Goal: Task Accomplishment & Management: Complete application form

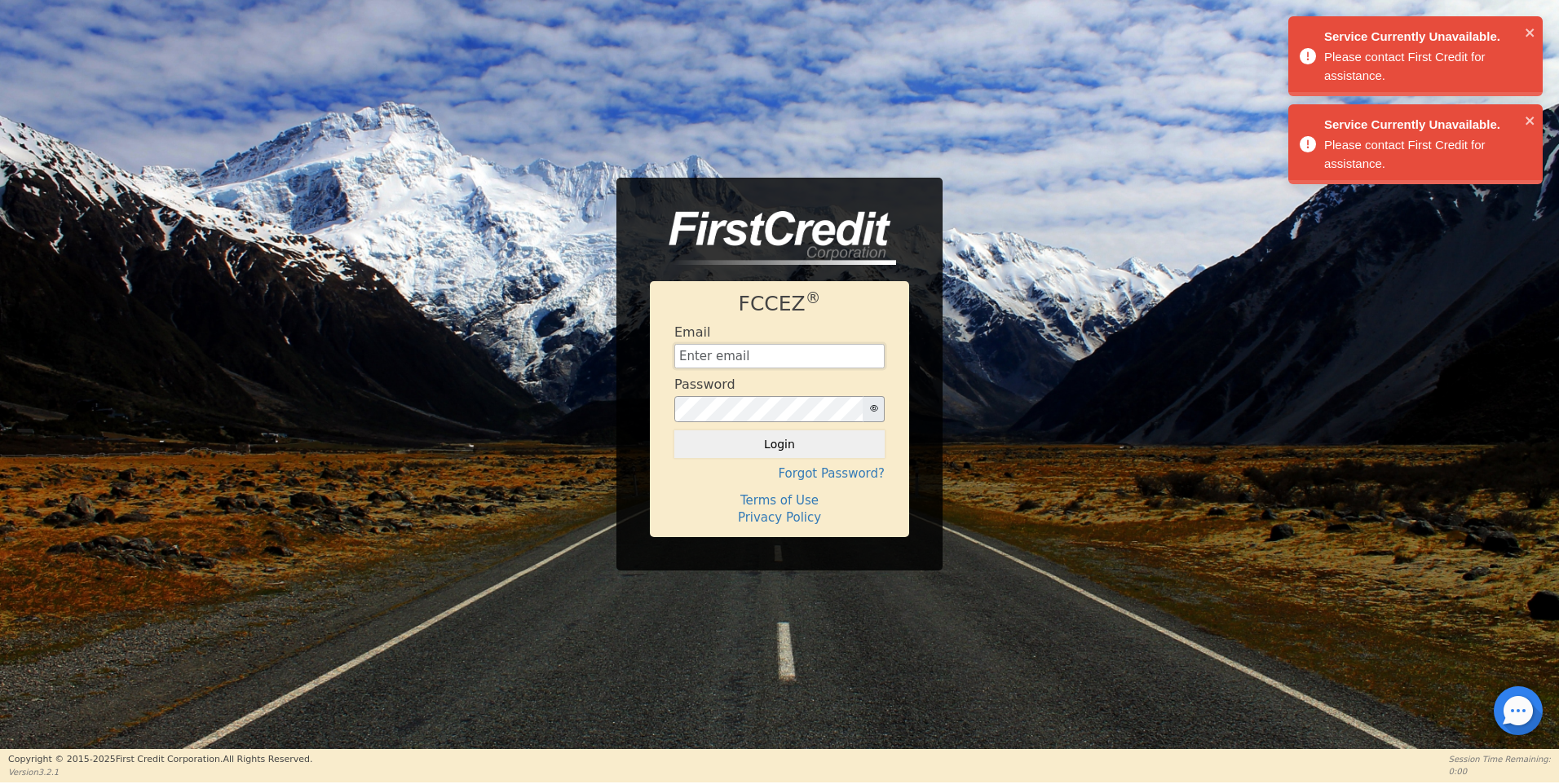
type input "[EMAIL_ADDRESS][DOMAIN_NAME]"
click at [774, 445] on button "Login" at bounding box center [780, 444] width 210 height 28
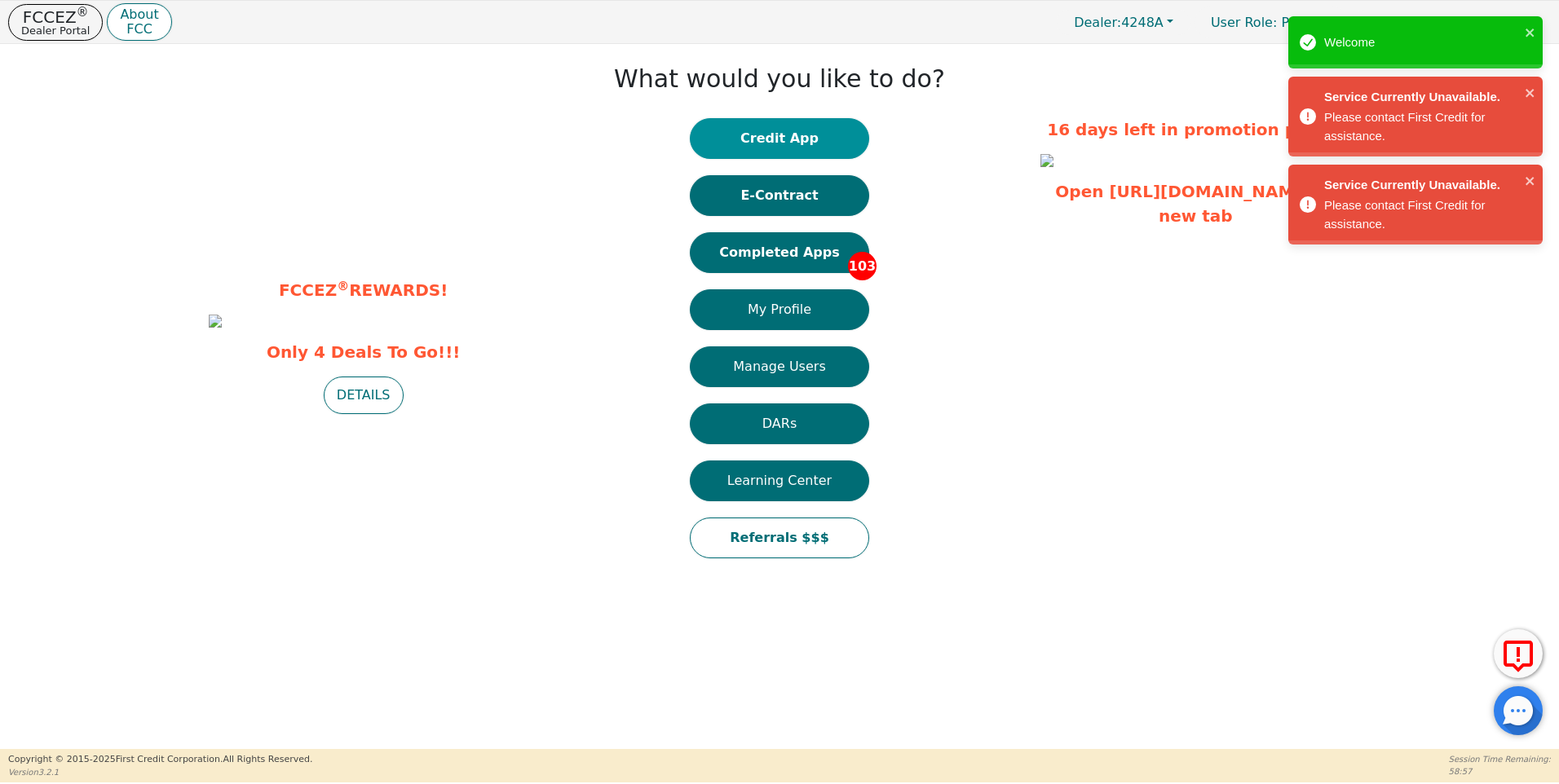
click at [795, 136] on button "Credit App" at bounding box center [780, 138] width 179 height 41
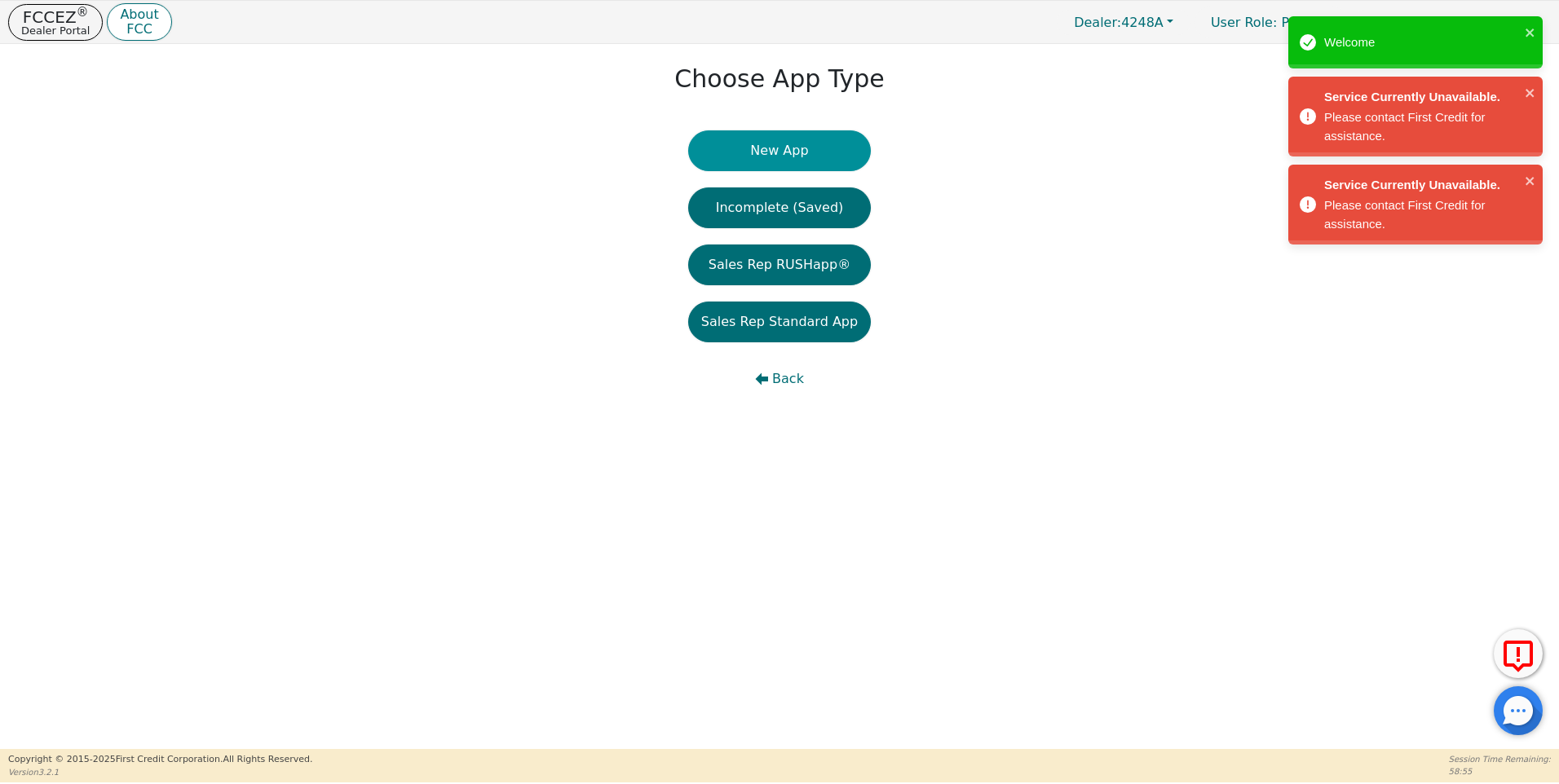
click at [797, 148] on button "New App" at bounding box center [780, 151] width 183 height 41
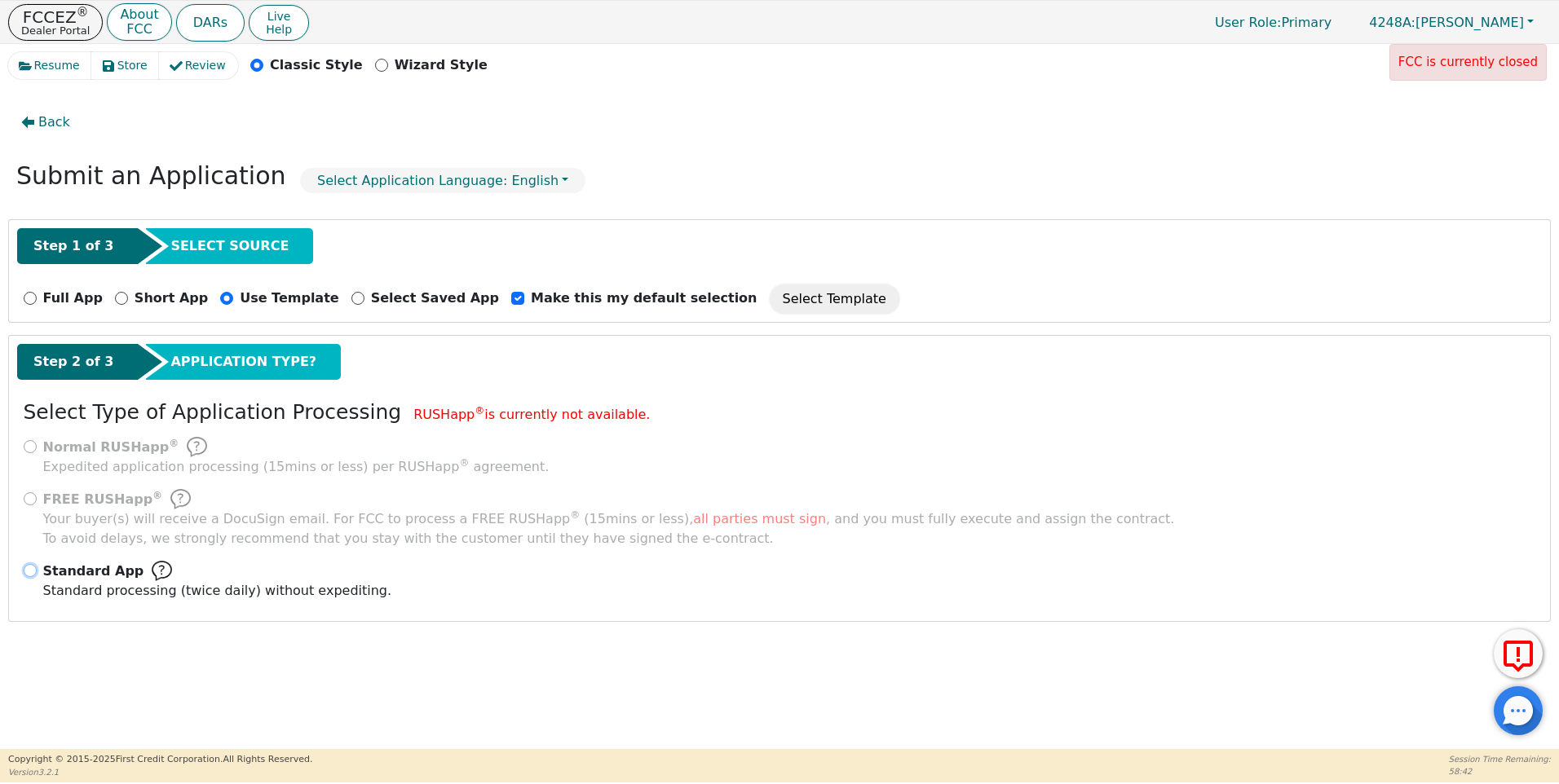
click at [34, 570] on input "Standard App Standard processing (twice daily) without expediting." at bounding box center [30, 570] width 13 height 13
radio input "true"
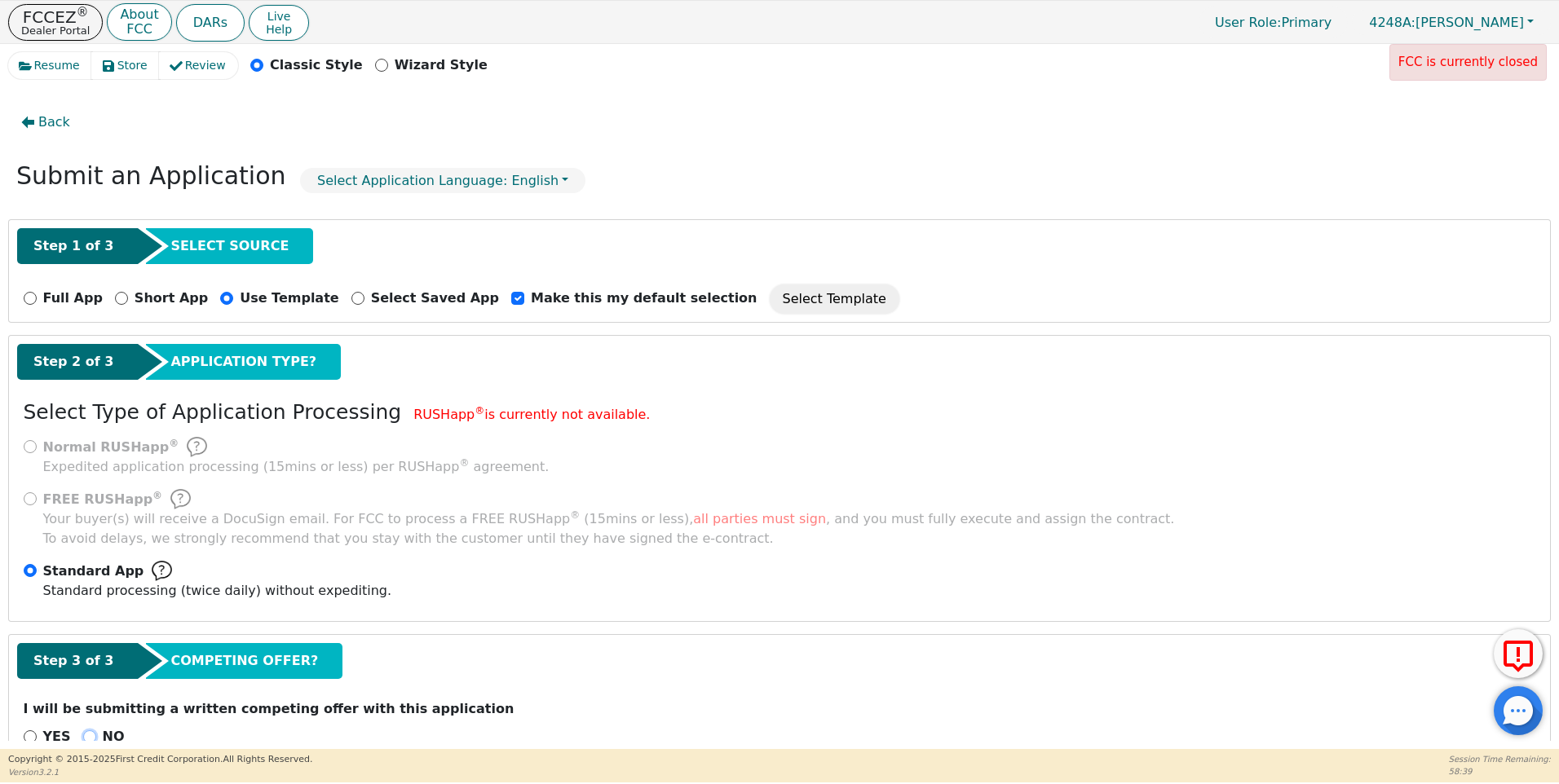
click at [85, 736] on input "NO" at bounding box center [90, 737] width 13 height 13
radio input "true"
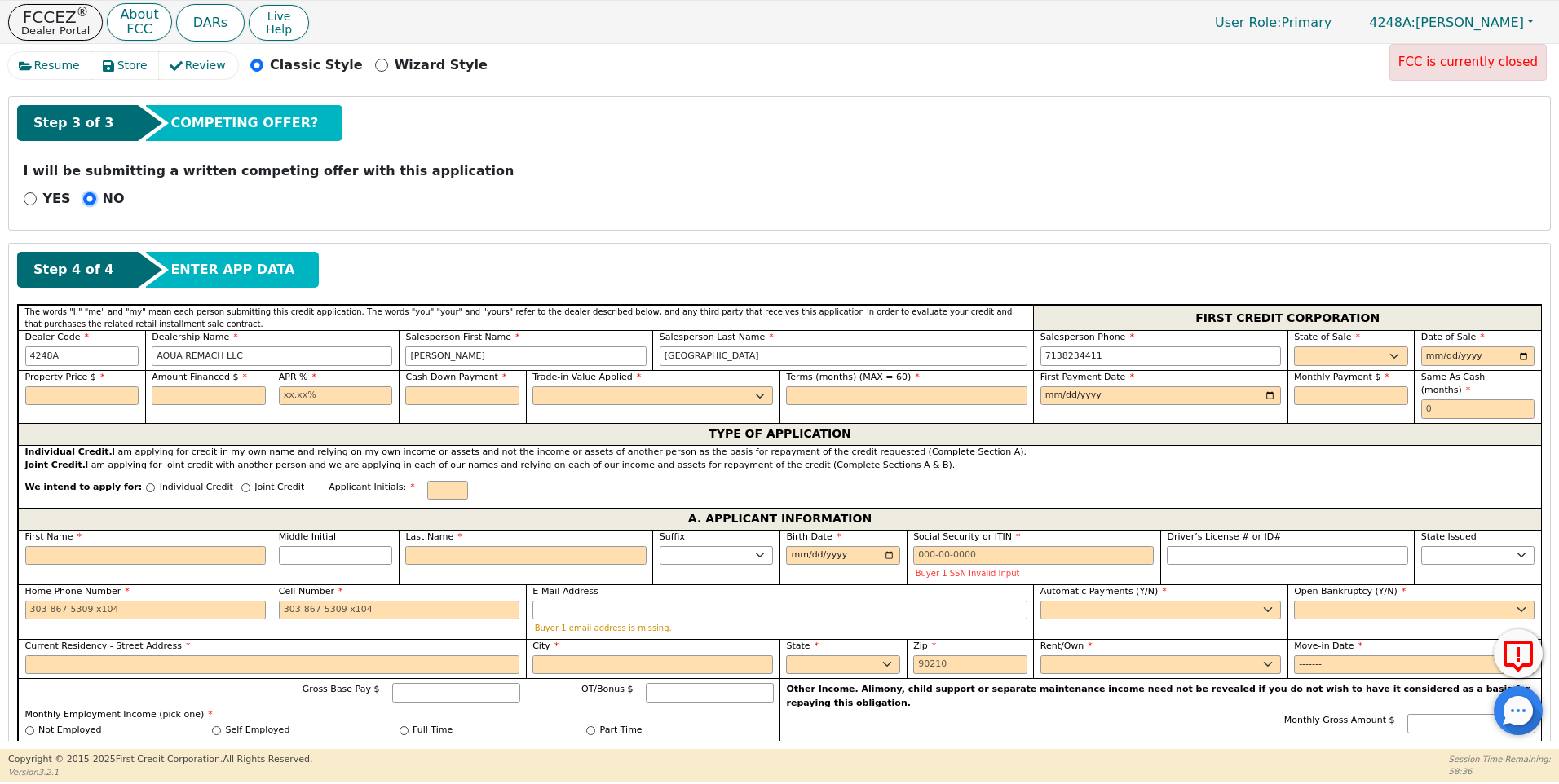
scroll to position [563, 0]
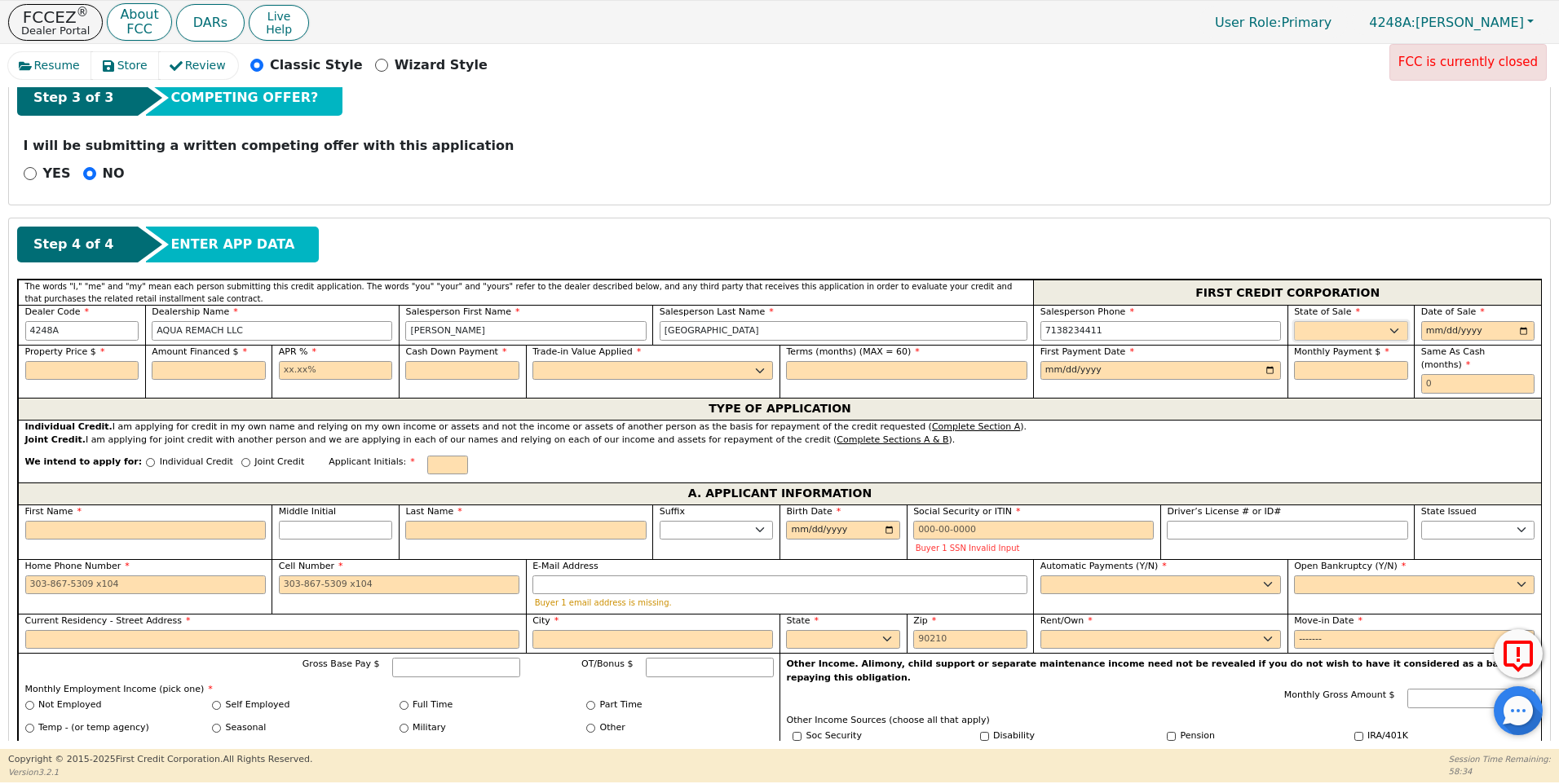
click at [1320, 328] on select "AK AL AR AZ CA CO CT DC DE FL [GEOGRAPHIC_DATA] HI IA ID IL IN KS [GEOGRAPHIC_D…" at bounding box center [1351, 331] width 114 height 20
select select "[GEOGRAPHIC_DATA]"
click at [1295, 321] on select "AK AL AR AZ CA CO CT DC DE FL [GEOGRAPHIC_DATA] HI IA ID IL IN KS [GEOGRAPHIC_D…" at bounding box center [1351, 331] width 114 height 20
click at [1520, 331] on input "date" at bounding box center [1478, 331] width 114 height 20
type input "[DATE]"
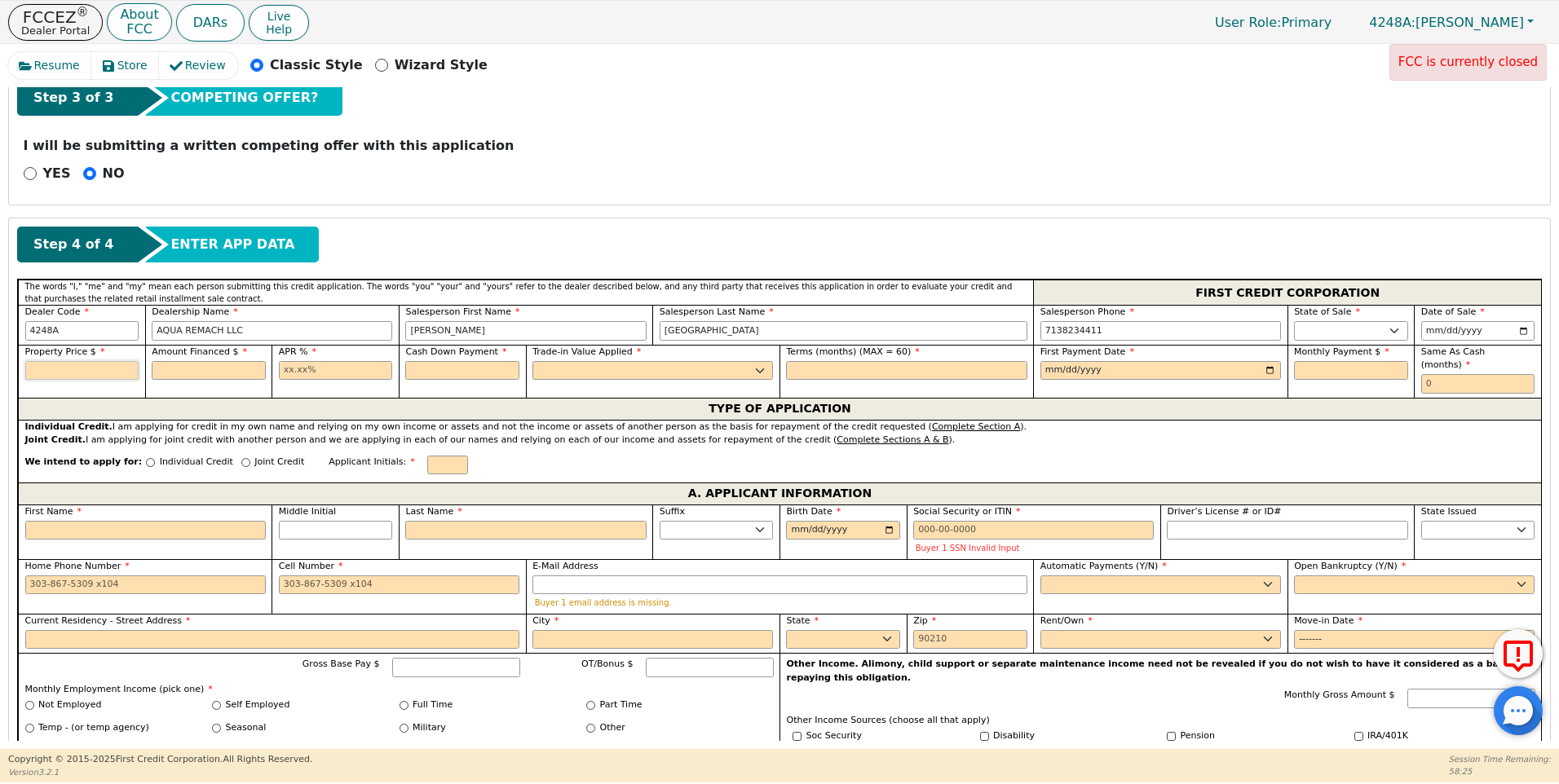
click at [43, 373] on input "text" at bounding box center [82, 371] width 114 height 20
click at [33, 372] on input "9899" at bounding box center [82, 371] width 114 height 20
type input "3899.00"
click at [213, 369] on input "text" at bounding box center [208, 371] width 114 height 20
type input "3899.00"
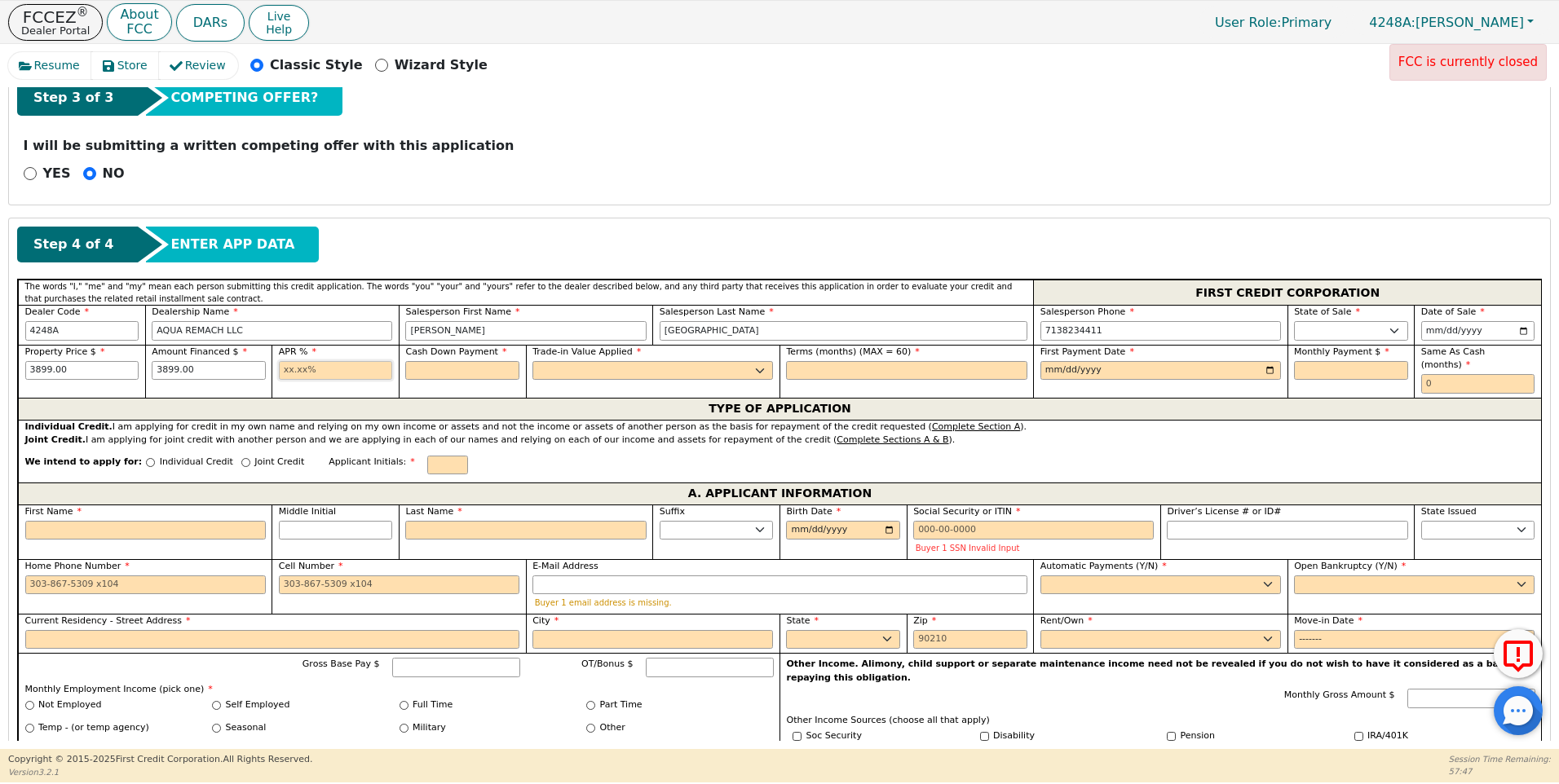
click at [284, 372] on input "text" at bounding box center [336, 371] width 114 height 20
click at [290, 370] on input "16.99" at bounding box center [336, 371] width 114 height 20
click at [306, 374] on input "16.99" at bounding box center [336, 371] width 114 height 20
type input "17.99"
click at [448, 376] on input "text" at bounding box center [462, 371] width 114 height 20
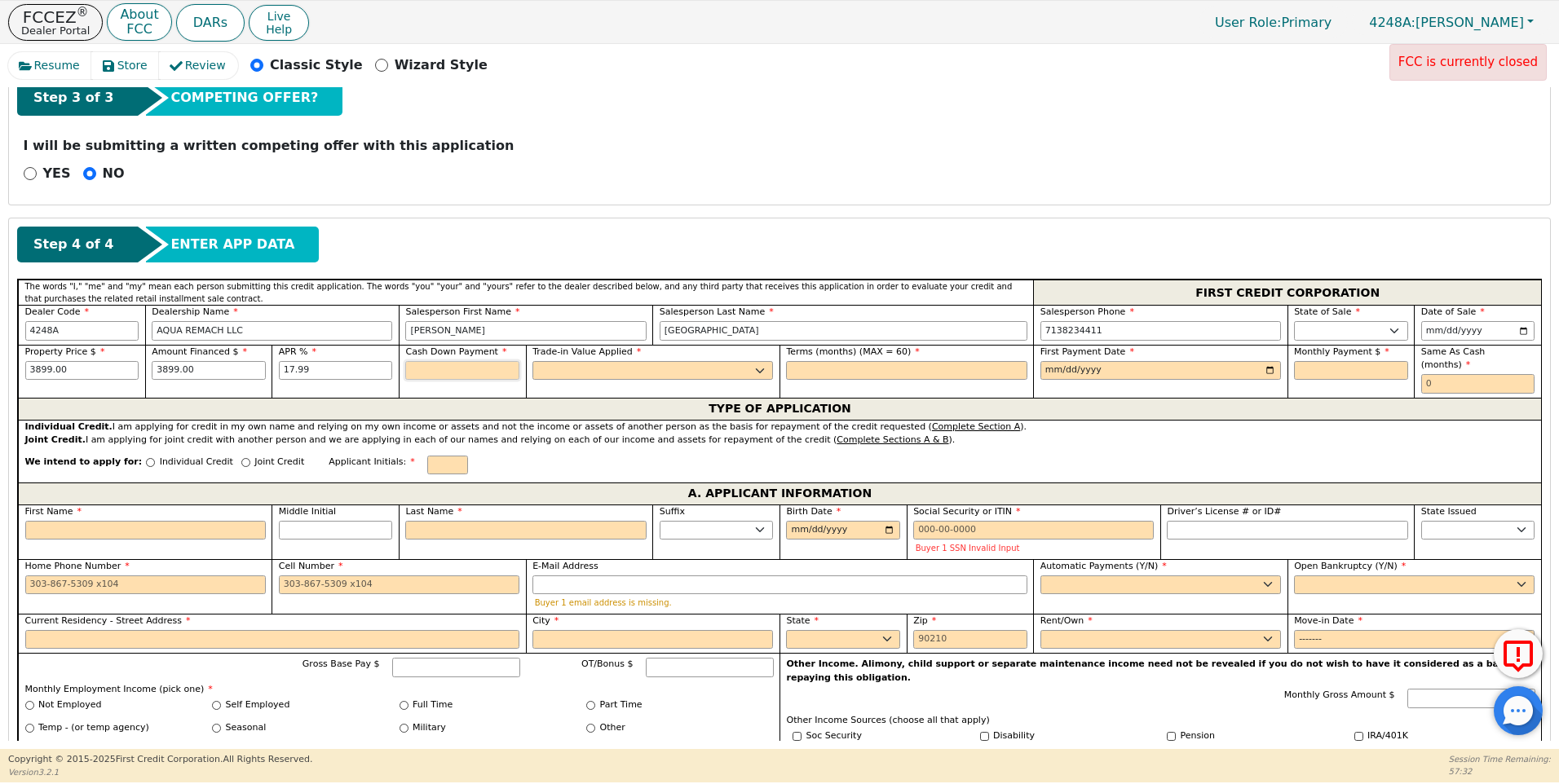
type input "0.00"
click at [558, 368] on select "Yes No" at bounding box center [653, 371] width 241 height 20
select select "n"
click at [532, 361] on select "Yes No" at bounding box center [653, 371] width 241 height 20
click at [799, 376] on input "text" at bounding box center [906, 371] width 241 height 20
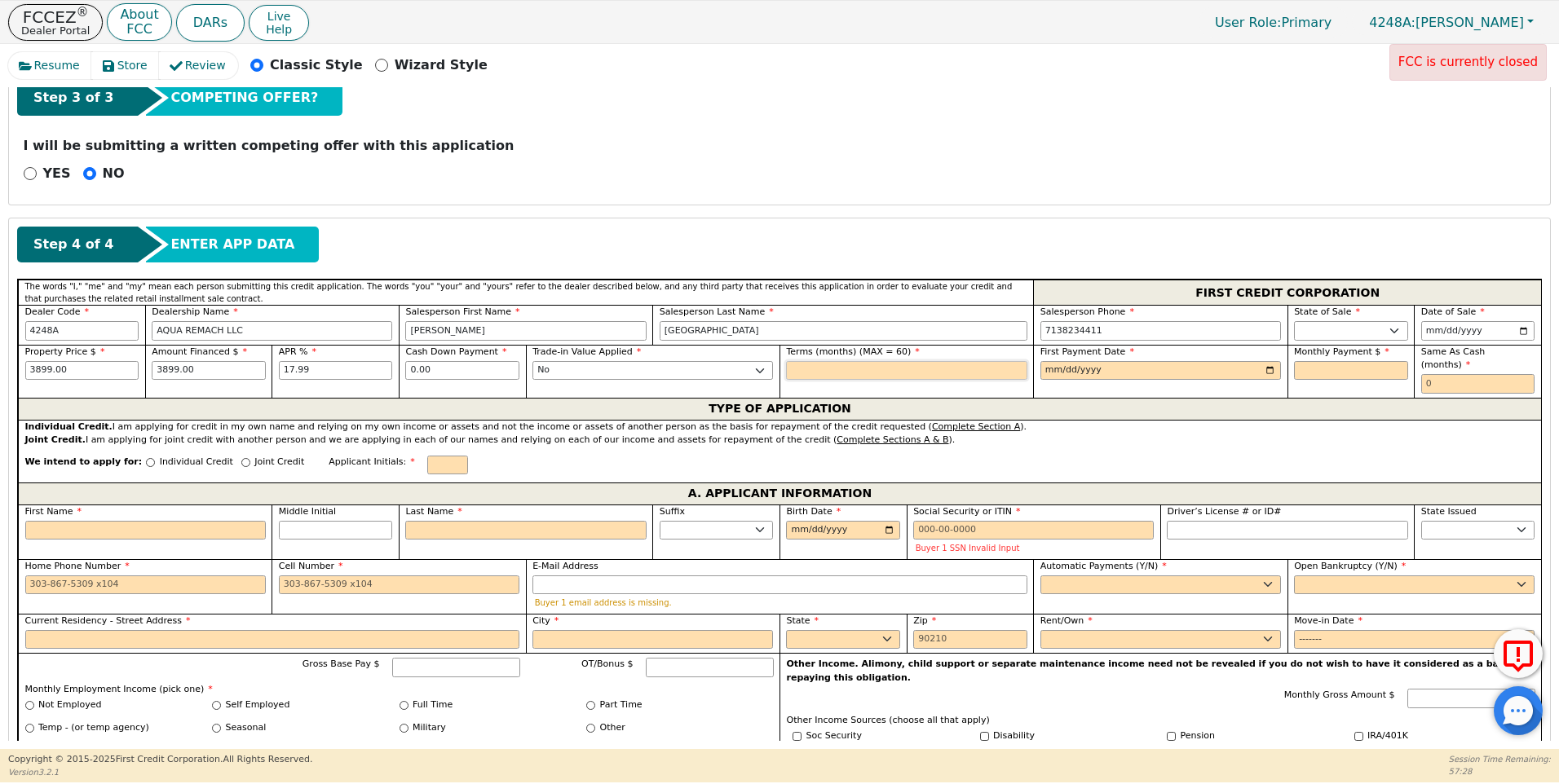
type input "60"
click at [1053, 371] on input "date" at bounding box center [1161, 371] width 241 height 20
type input "[DATE]"
click at [1296, 376] on input "text" at bounding box center [1351, 371] width 114 height 20
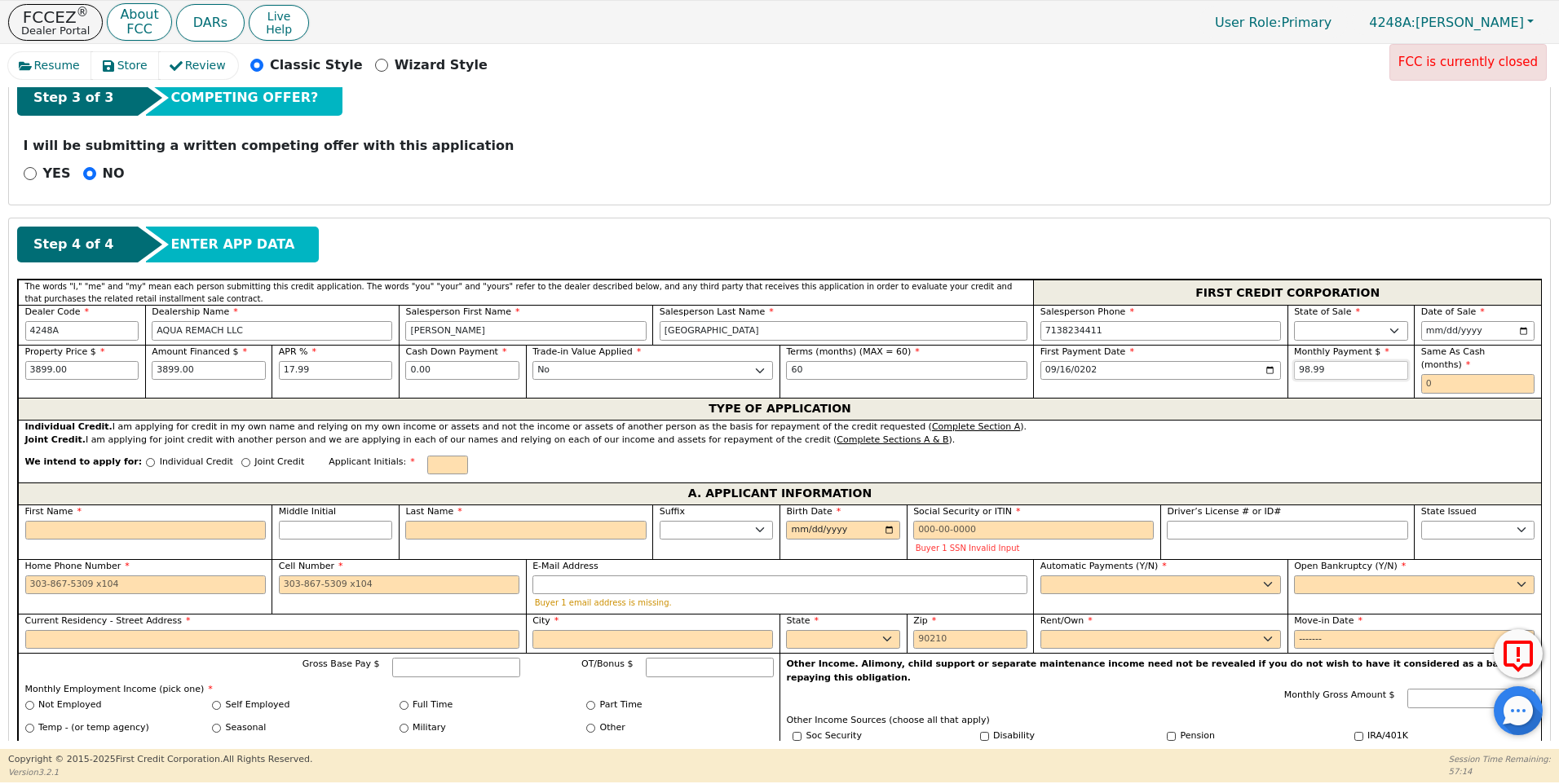
type input "98.99"
click at [1421, 374] on input "text" at bounding box center [1478, 384] width 114 height 20
type input "0"
click at [146, 458] on input "Individual Credit" at bounding box center [150, 462] width 9 height 9
radio input "true"
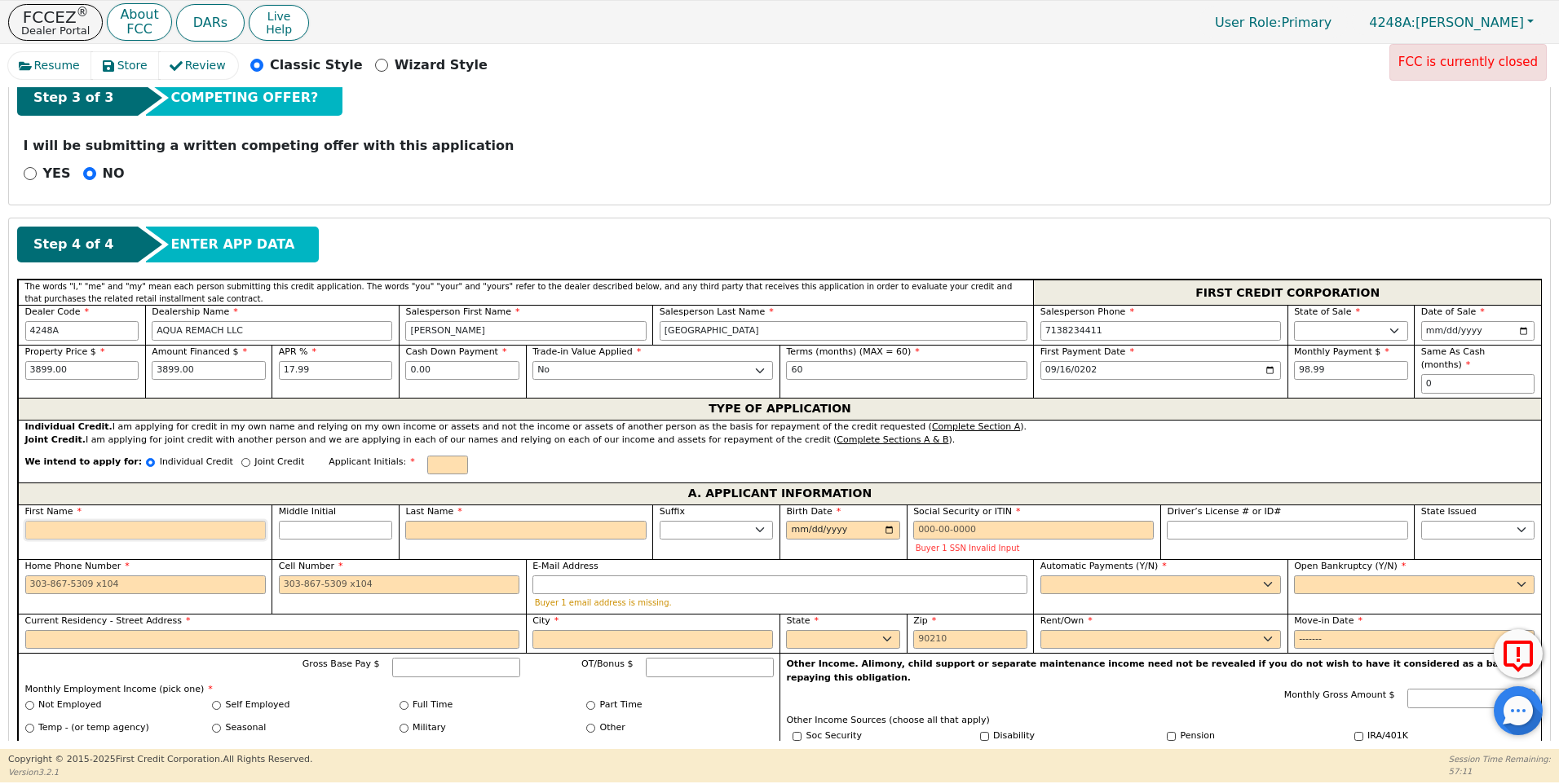
click at [66, 523] on input "First Name" at bounding box center [146, 530] width 241 height 20
type input "J"
type input "JU"
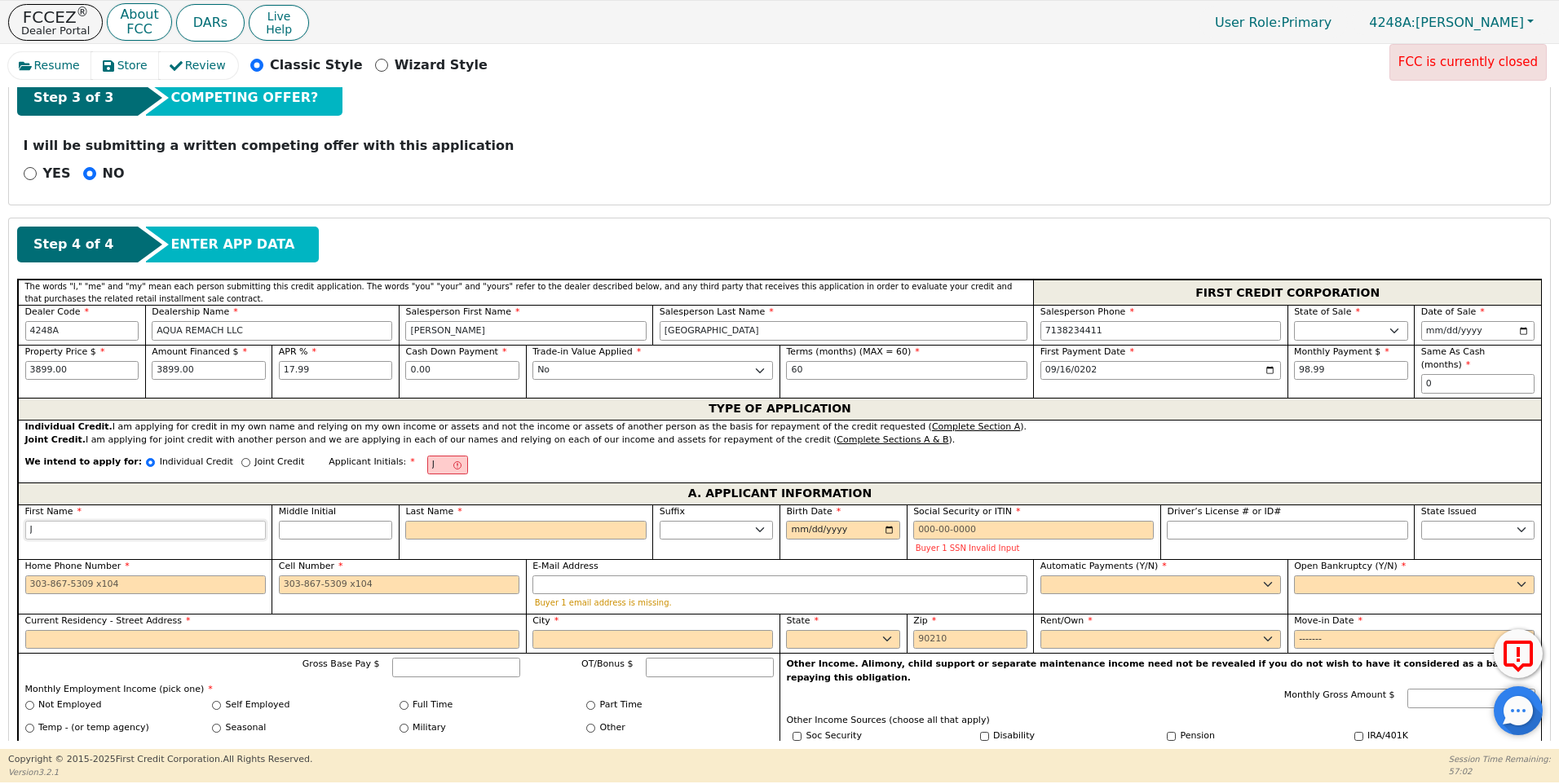
type input "JU"
type input "JUA"
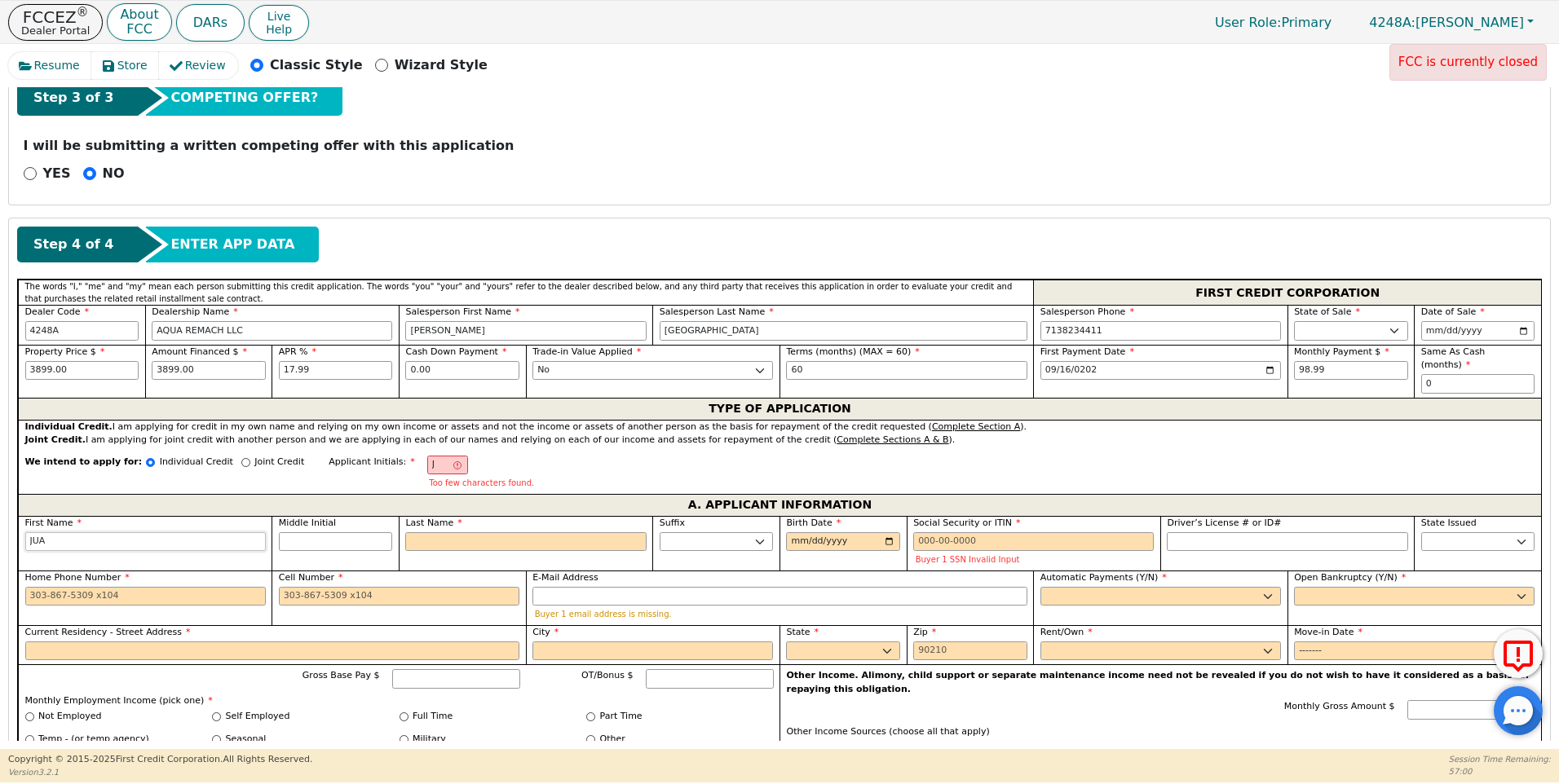
type input "[PERSON_NAME]"
click at [323, 534] on input "Middle Initial" at bounding box center [336, 542] width 114 height 20
type input "JL"
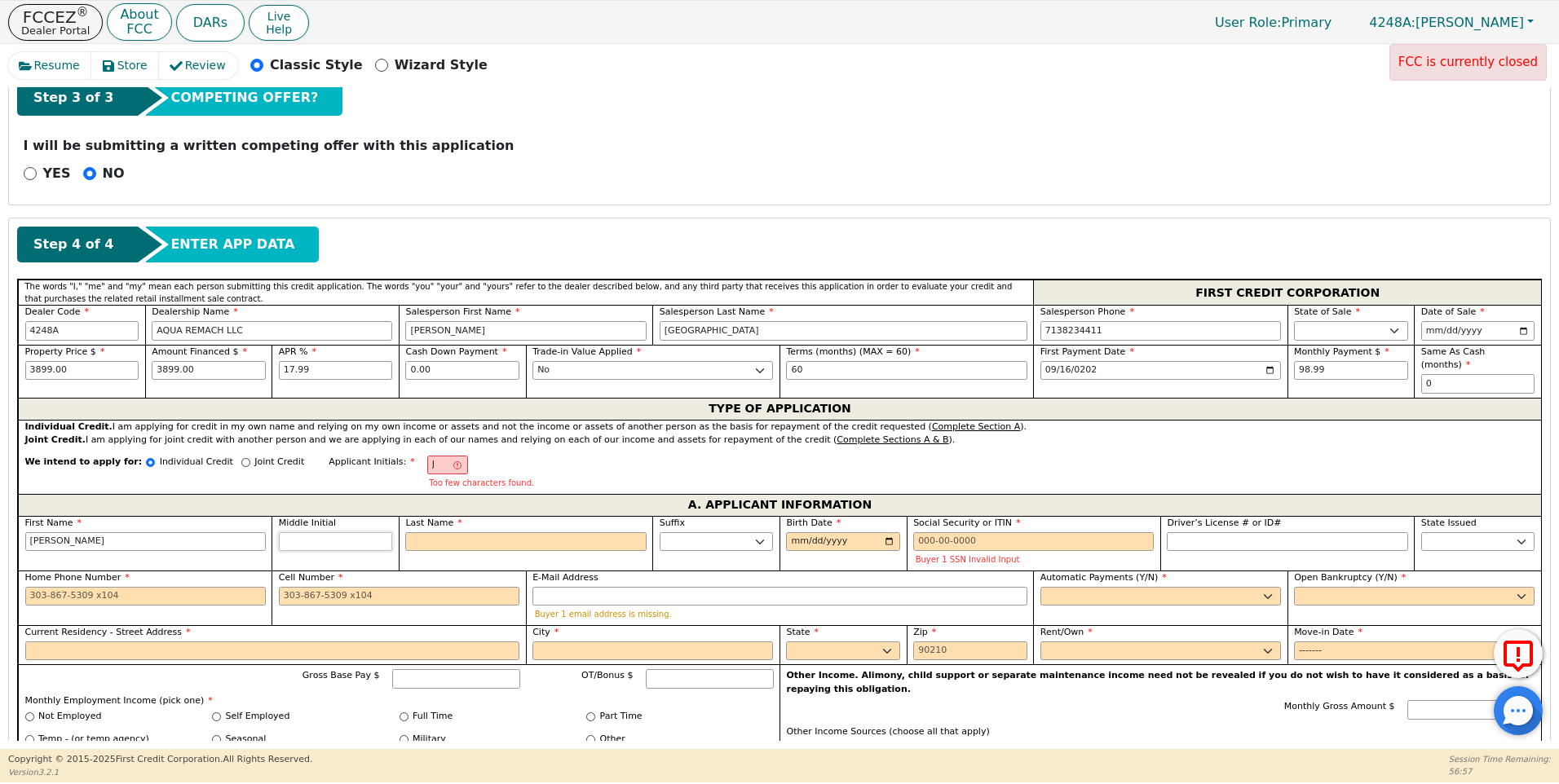
type input "L"
type input "[PERSON_NAME]"
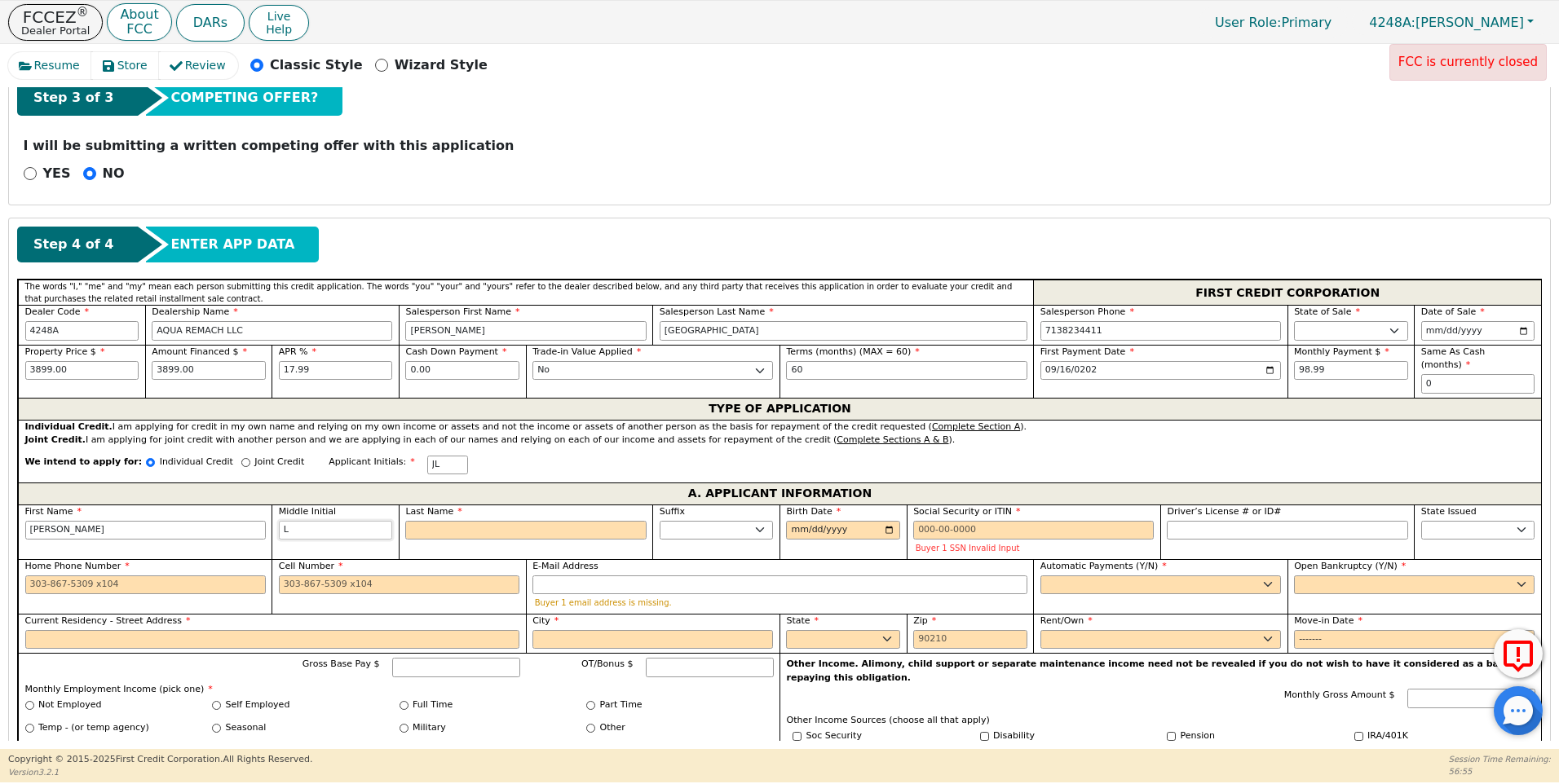
type input "L"
click at [416, 520] on input "Last Name" at bounding box center [526, 530] width 241 height 20
type input "JLP"
type input "P"
type input "[PERSON_NAME]"
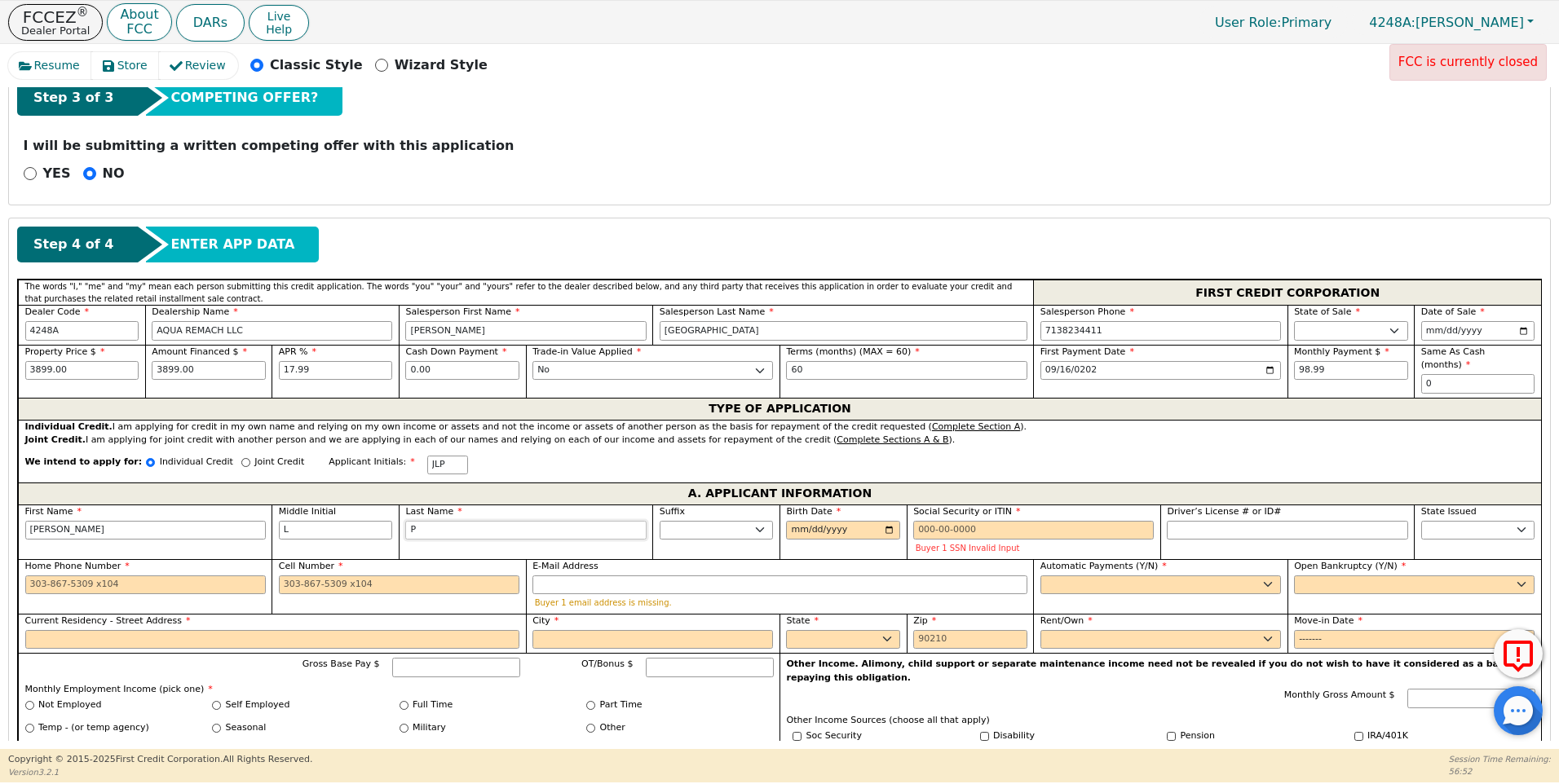
type input "PA"
type input "[PERSON_NAME]"
type input "PAN"
type input "[PERSON_NAME]"
type input "PANJ"
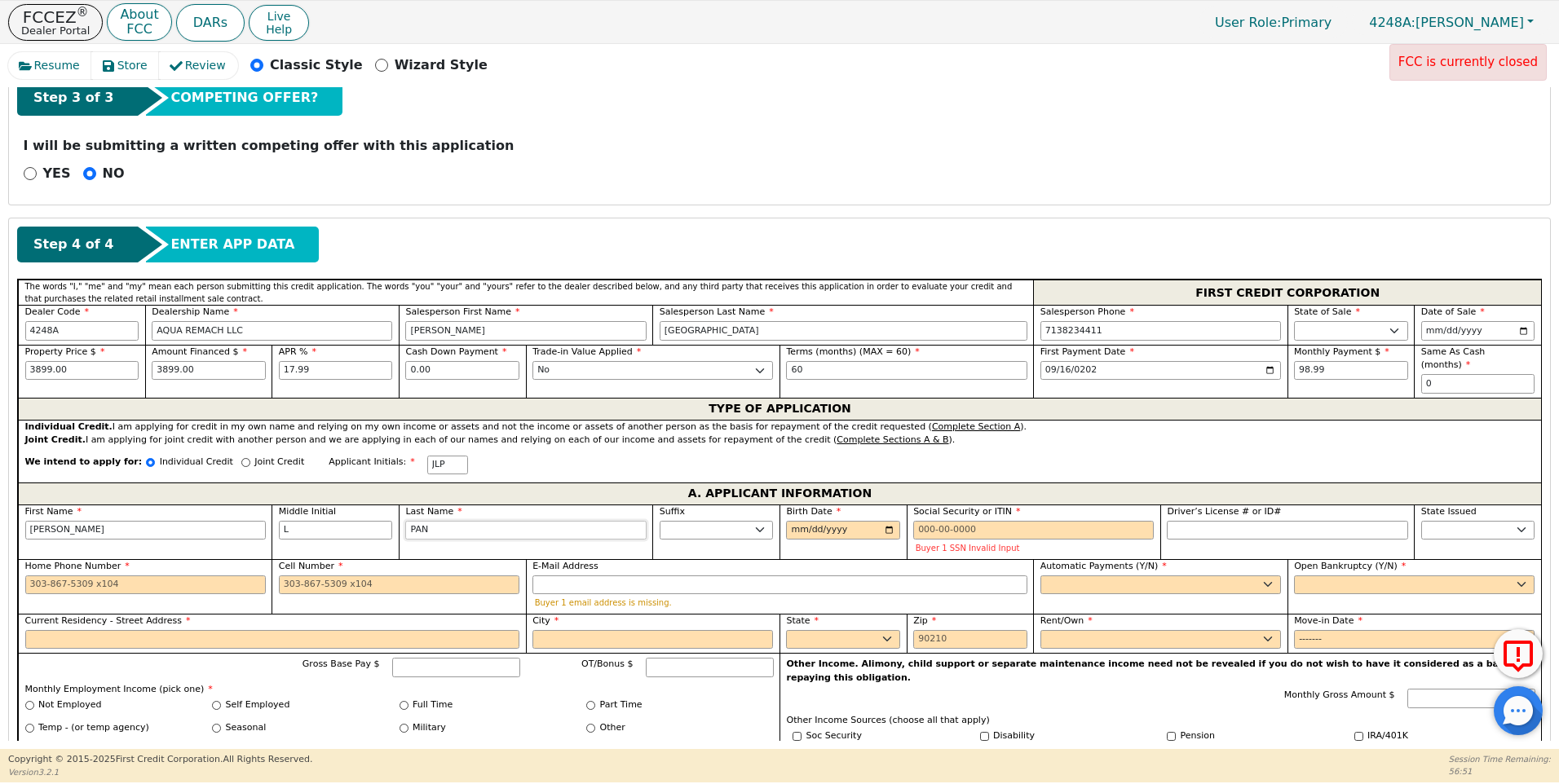
type input "[PERSON_NAME]"
type input "PANJP"
type input "[PERSON_NAME]"
type input "PANJ"
type input "[PERSON_NAME]"
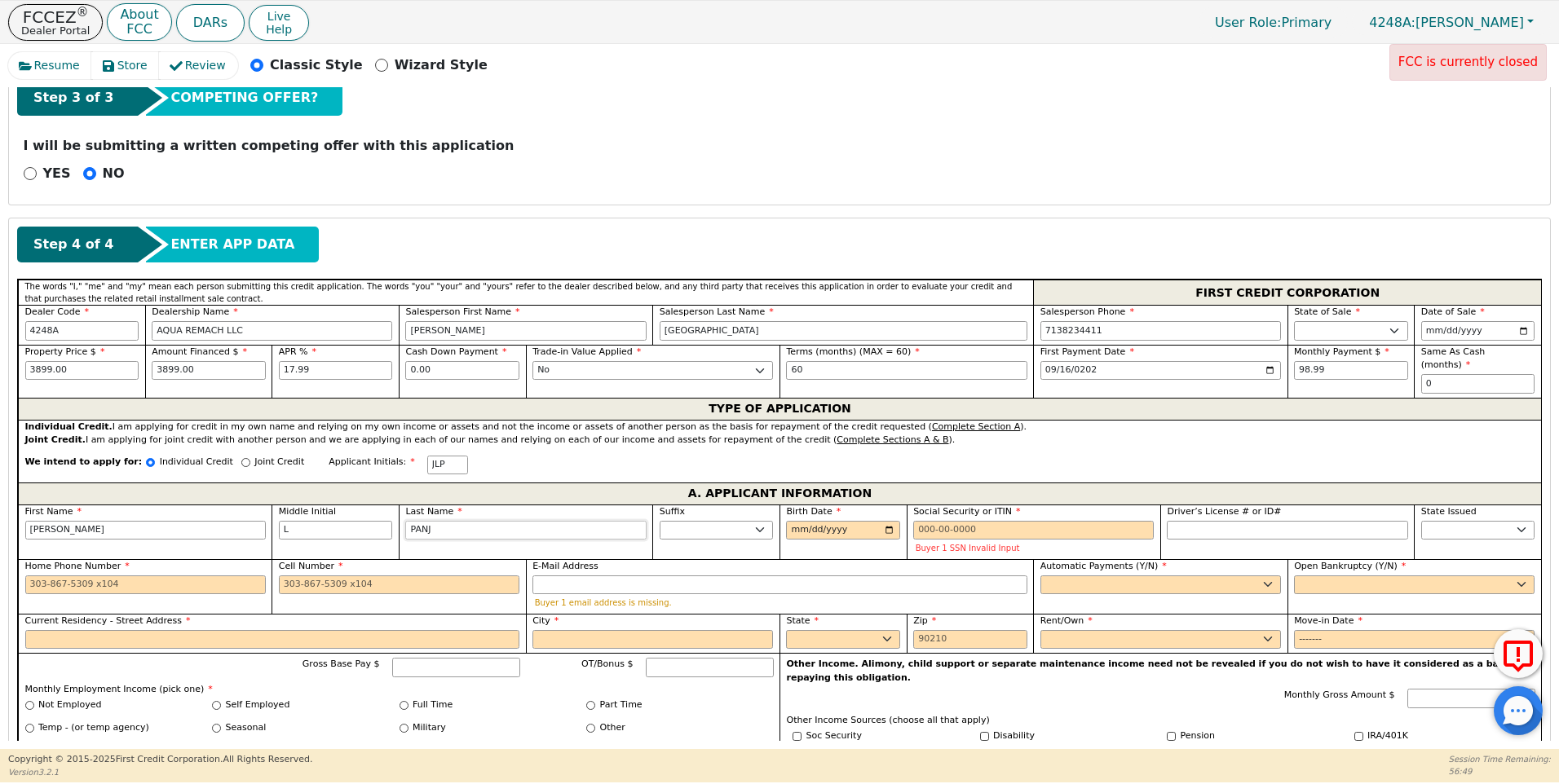
type input "PANJO"
type input "[PERSON_NAME]"
type input "PANJOJ"
type input "[PERSON_NAME]"
type input "PANJOJ"
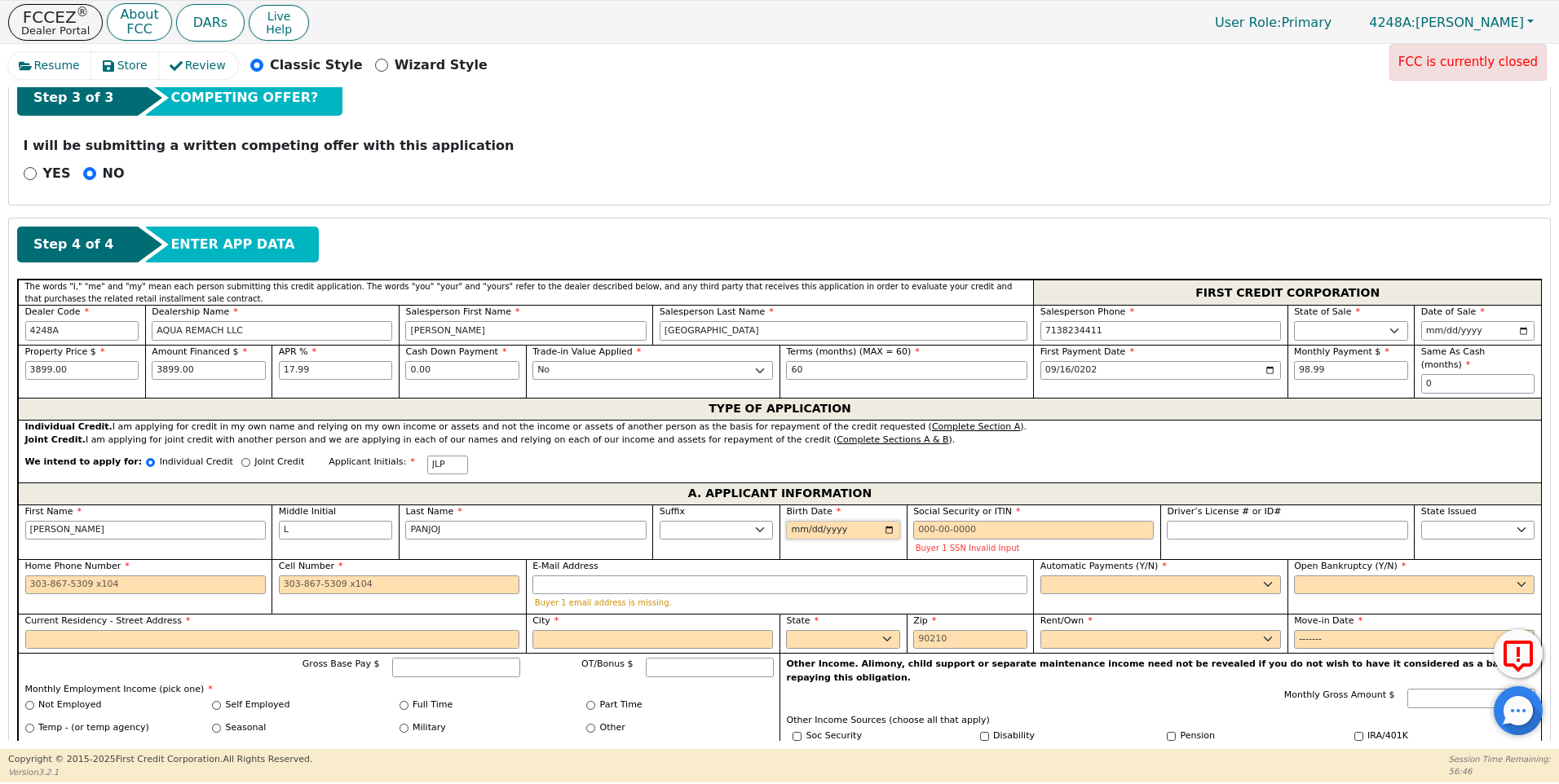
click at [786, 520] on input "Birth Date" at bounding box center [843, 530] width 114 height 20
type input "[DATE]"
click at [920, 525] on input "Social Security or ITIN" at bounding box center [1034, 530] width 241 height 20
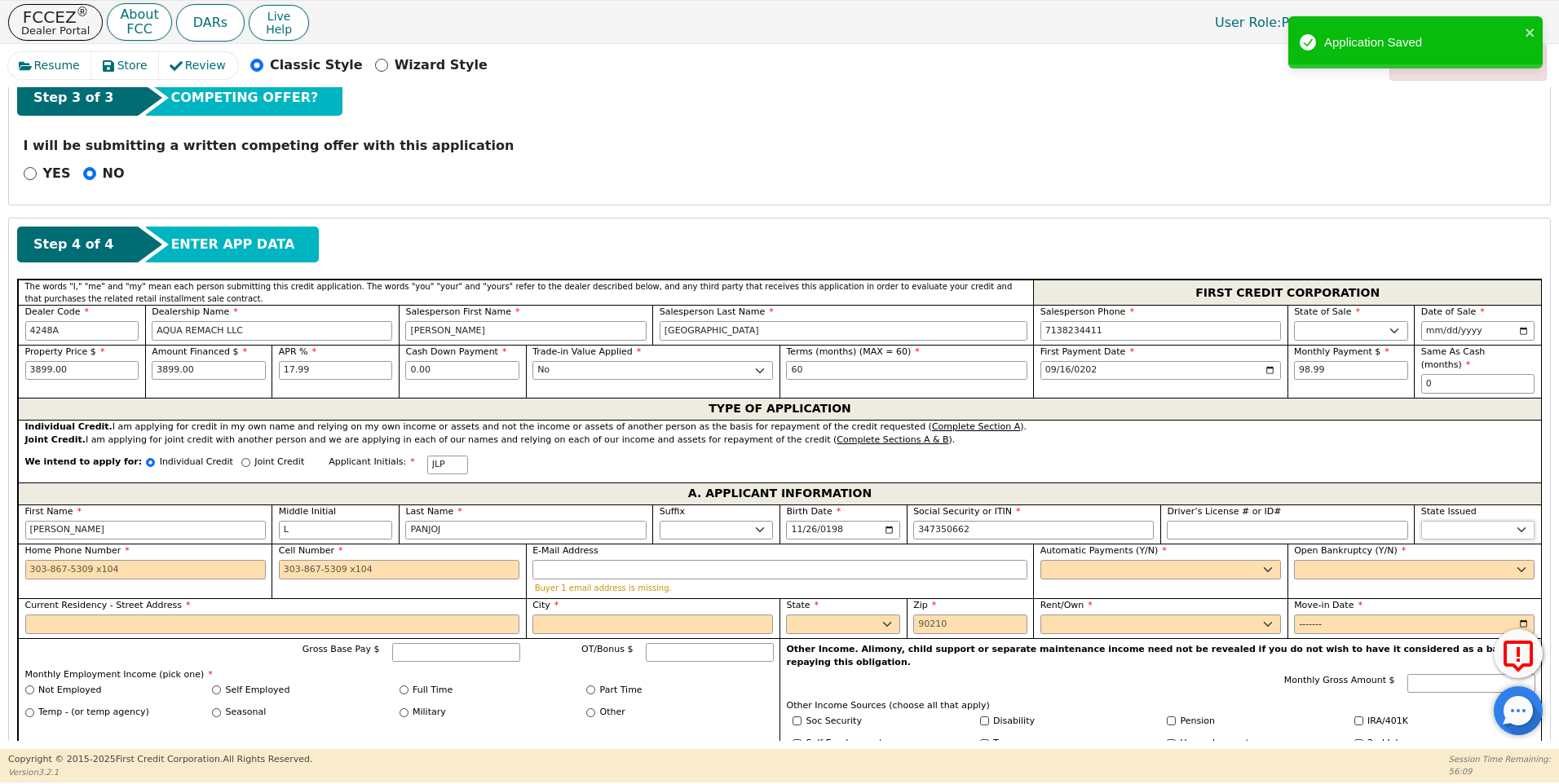
type input "***-**-0662"
click at [1448, 520] on select "AK AL AR AZ CA CO CT DC DE FL [GEOGRAPHIC_DATA] HI IA ID IL IN KS [GEOGRAPHIC_D…" at bounding box center [1478, 530] width 114 height 20
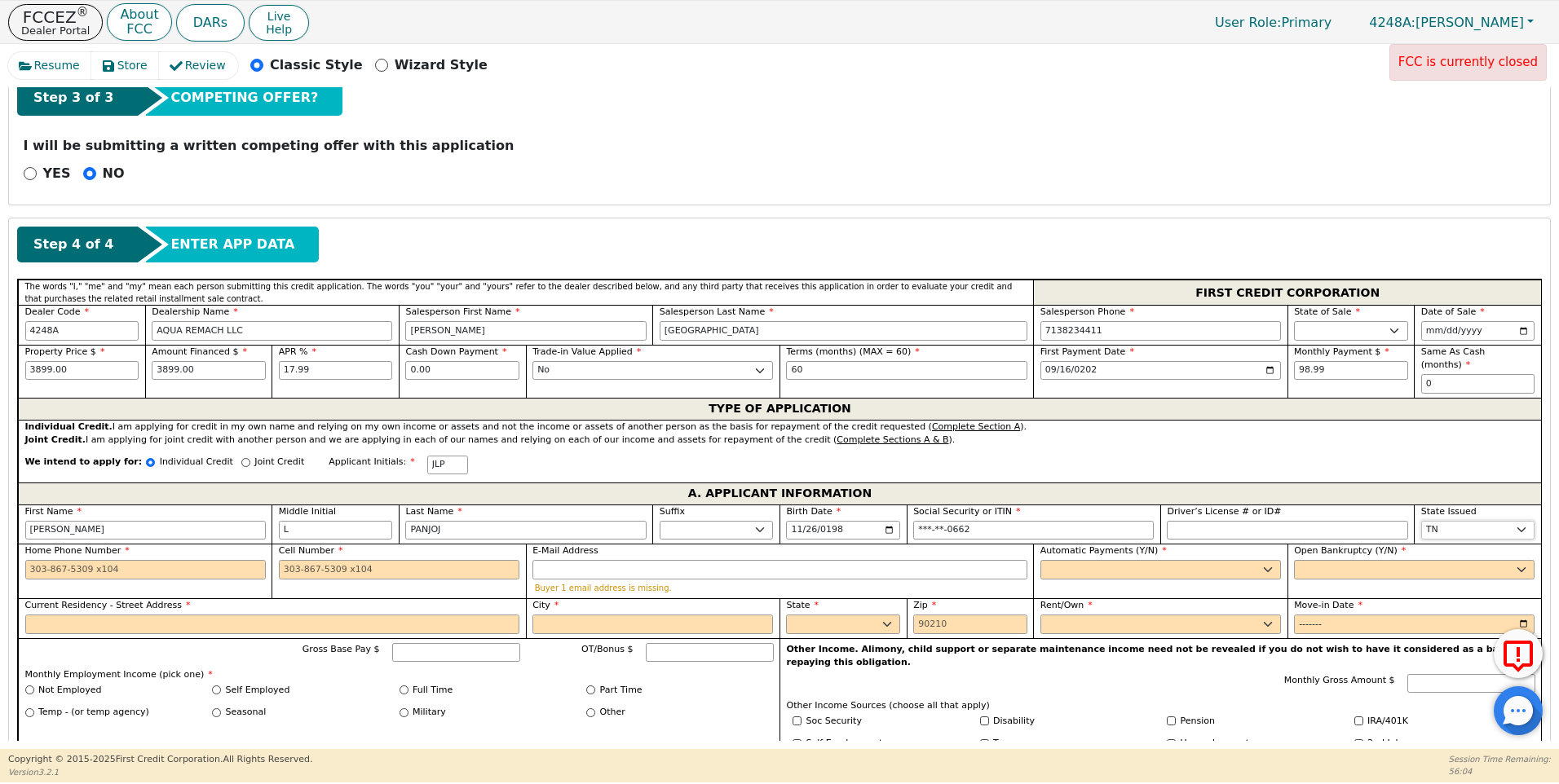
click at [1521, 520] on select "AK AL AR AZ CA CO CT DC DE FL [GEOGRAPHIC_DATA] HI IA ID IL IN KS [GEOGRAPHIC_D…" at bounding box center [1478, 530] width 114 height 20
click at [1514, 520] on select "AK AL AR AZ CA CO CT DC DE FL [GEOGRAPHIC_DATA] HI IA ID IL IN KS [GEOGRAPHIC_D…" at bounding box center [1478, 530] width 114 height 20
select select "[GEOGRAPHIC_DATA]"
click at [1421, 520] on select "AK AL AR AZ CA CO CT DC DE FL [GEOGRAPHIC_DATA] HI IA ID IL IN KS [GEOGRAPHIC_D…" at bounding box center [1478, 530] width 114 height 20
click at [27, 560] on input "Home Phone Number" at bounding box center [146, 570] width 241 height 20
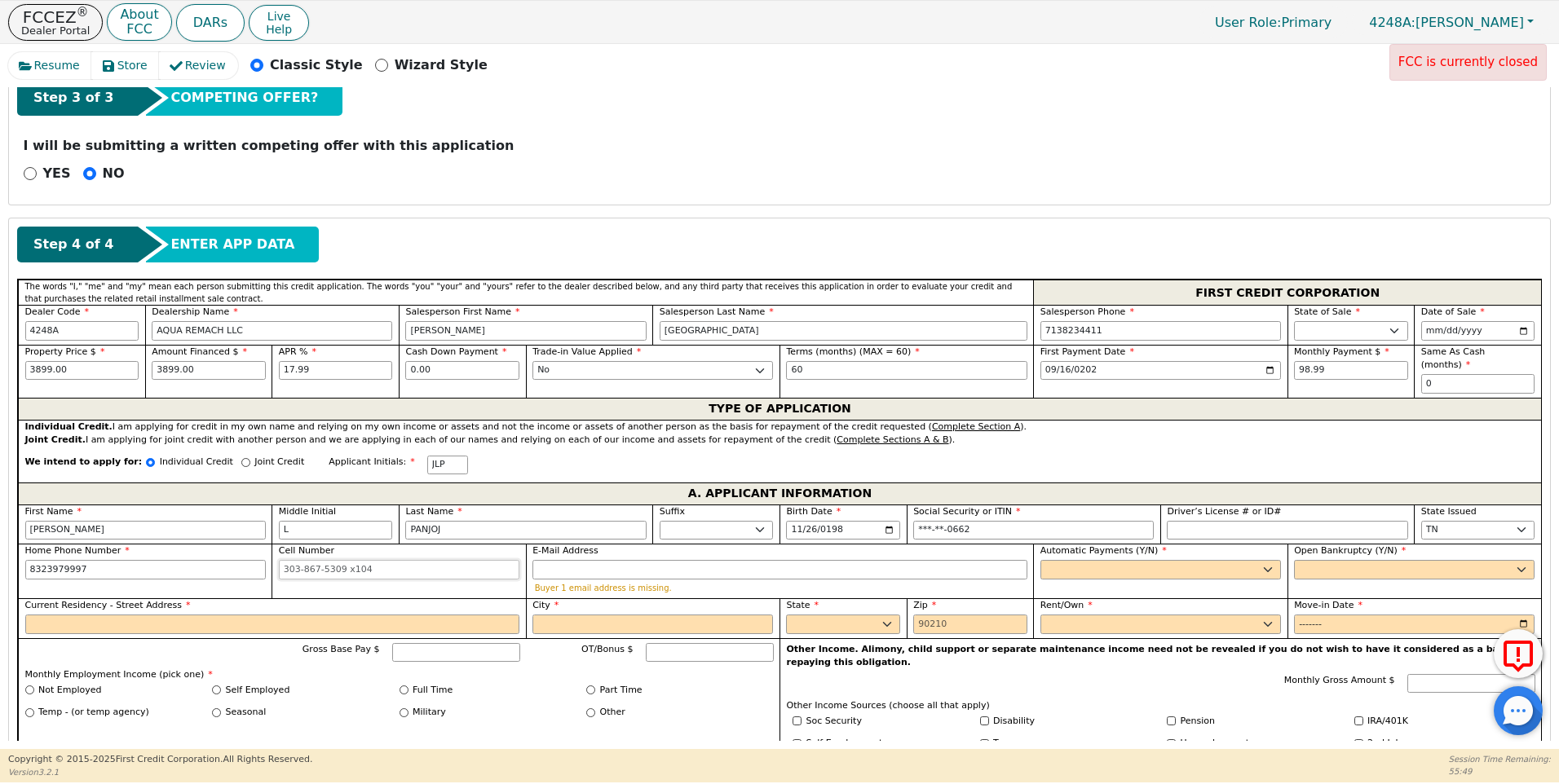
type input "[PHONE_NUMBER]"
click at [282, 560] on input "Cell Number" at bounding box center [400, 570] width 241 height 20
type input "[PHONE_NUMBER]"
click at [1087, 561] on select "Yes No" at bounding box center [1161, 570] width 241 height 20
select select "y"
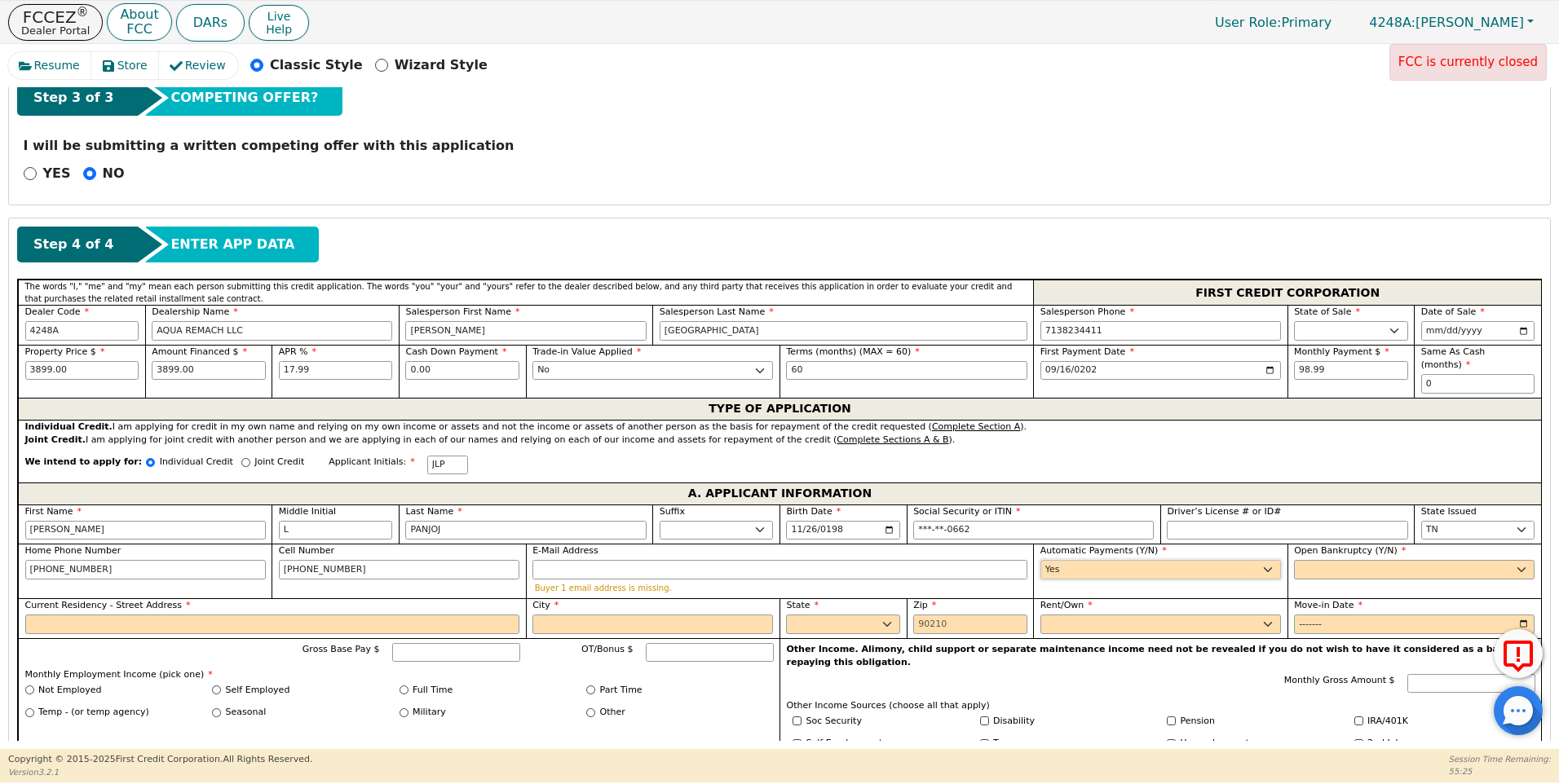
click at [1041, 560] on select "Yes No" at bounding box center [1161, 570] width 241 height 20
type input "[PERSON_NAME]"
click at [554, 560] on input "E-Mail Address" at bounding box center [780, 570] width 495 height 20
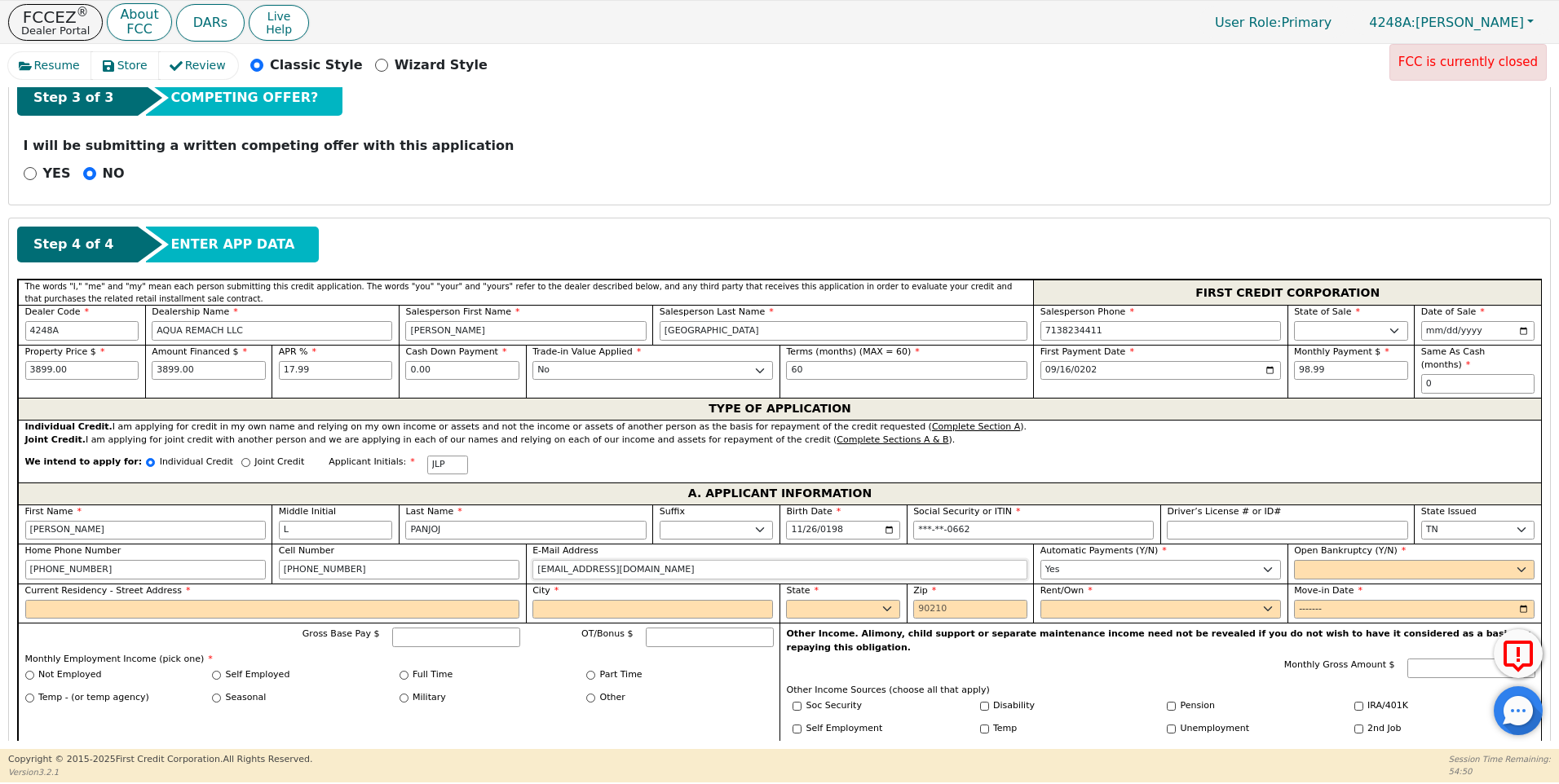
type input "[EMAIL_ADDRESS][DOMAIN_NAME]"
click at [1330, 561] on select "Yes No" at bounding box center [1415, 570] width 241 height 20
select select "n"
click at [1295, 560] on select "Yes No" at bounding box center [1415, 570] width 241 height 20
click at [77, 602] on input "Current Residency - Street Address" at bounding box center [273, 610] width 495 height 20
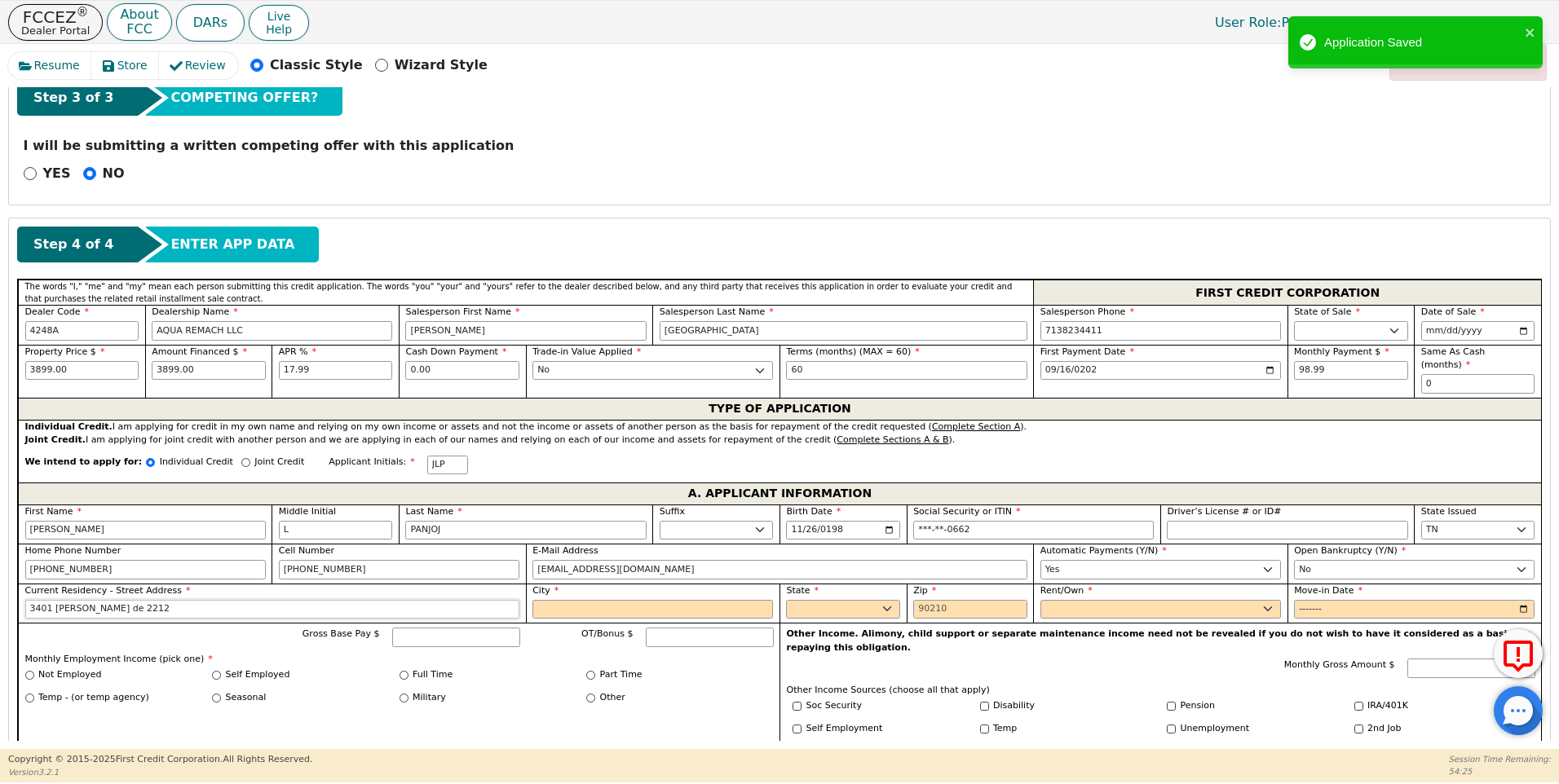
type input "3401 [PERSON_NAME] de 2212"
click at [554, 600] on input "City" at bounding box center [653, 610] width 241 height 20
type input "[GEOGRAPHIC_DATA]"
click at [843, 600] on select "AK AL AR AZ CA CO CT DC DE FL [GEOGRAPHIC_DATA] HI IA ID IL IN KS [GEOGRAPHIC_D…" at bounding box center [843, 610] width 114 height 20
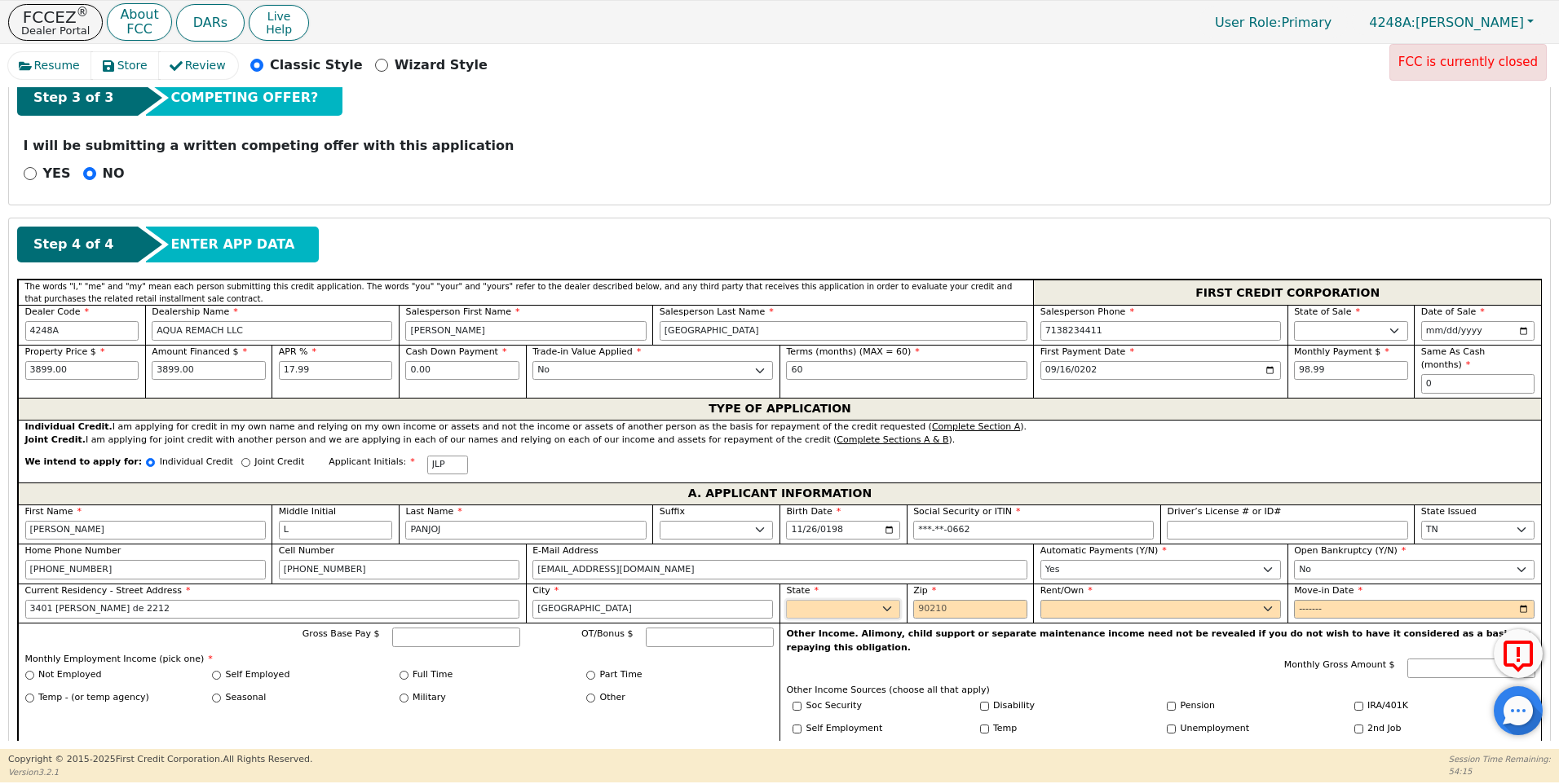
select select "[GEOGRAPHIC_DATA]"
click at [843, 600] on select "AK AL AR AZ CA CO CT DC DE FL [GEOGRAPHIC_DATA] HI IA ID IL IN KS [GEOGRAPHIC_D…" at bounding box center [843, 610] width 114 height 20
click at [919, 600] on input "Zip" at bounding box center [970, 610] width 114 height 20
type input "77080"
click at [1060, 600] on select "Rent Own" at bounding box center [1161, 610] width 241 height 20
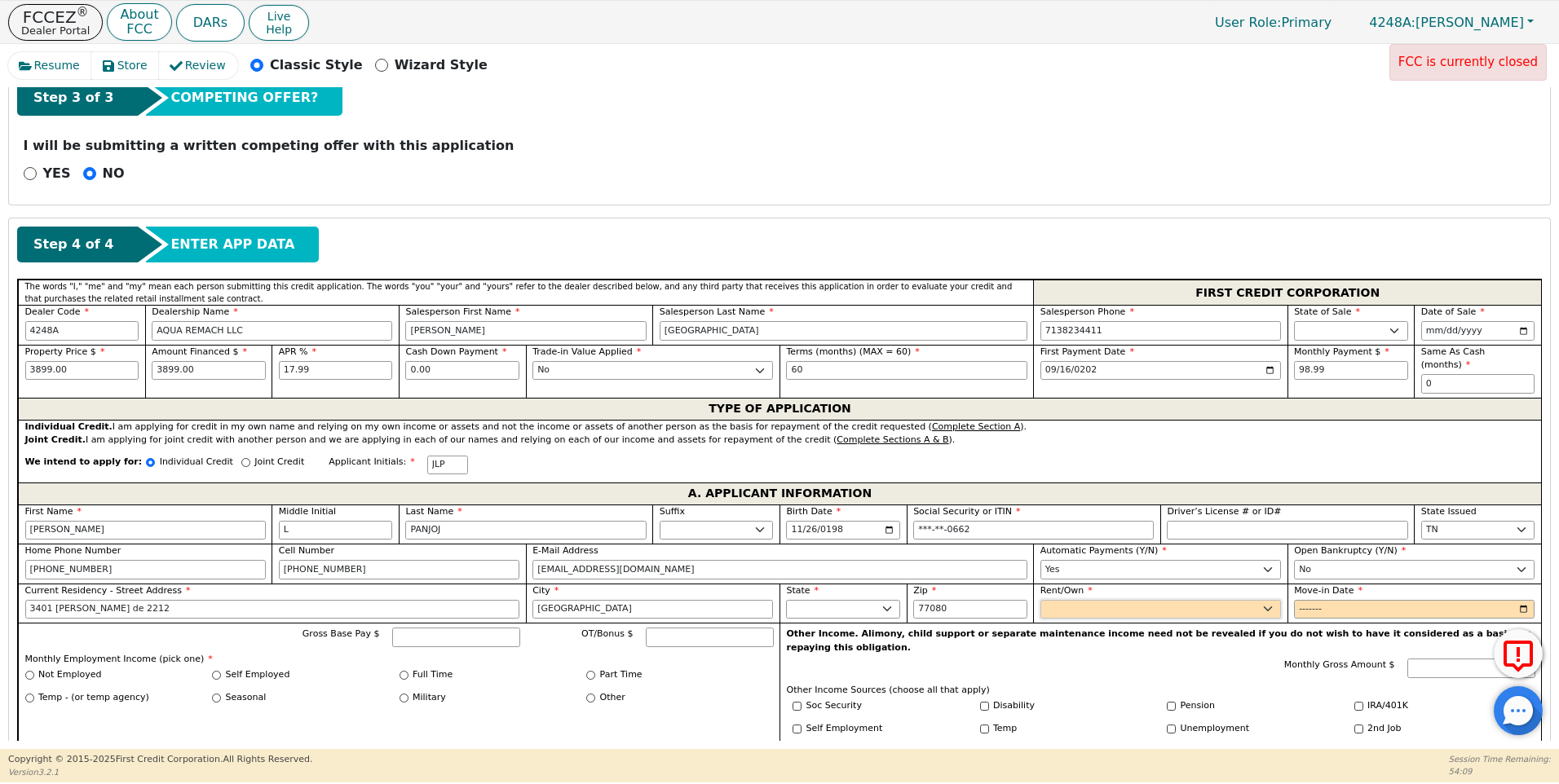
select select "Rent"
click at [1041, 600] on select "Rent Own" at bounding box center [1161, 610] width 241 height 20
click at [1310, 600] on input "Move-in Date" at bounding box center [1415, 610] width 241 height 20
drag, startPoint x: 1340, startPoint y: 585, endPoint x: 1338, endPoint y: 593, distance: 8.2
click at [1340, 588] on div "Move-in Date" at bounding box center [1415, 602] width 241 height 35
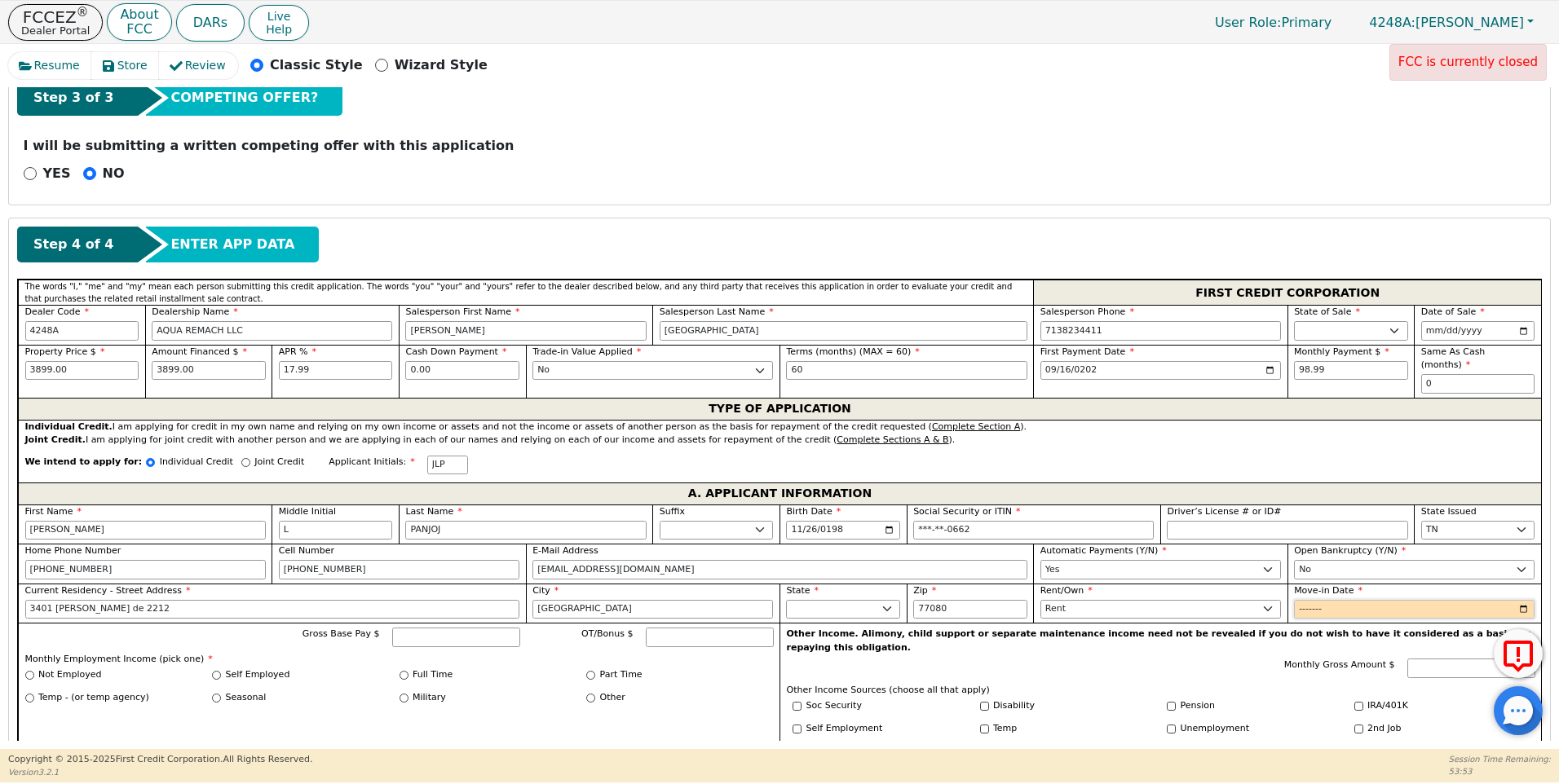
click at [1338, 600] on input "Move-in Date" at bounding box center [1415, 610] width 241 height 20
type input "2023-01"
click at [438, 628] on input "Gross Base Pay $" at bounding box center [456, 638] width 128 height 20
type input "4000.00"
click at [397, 669] on div "Self Employed" at bounding box center [305, 675] width 188 height 14
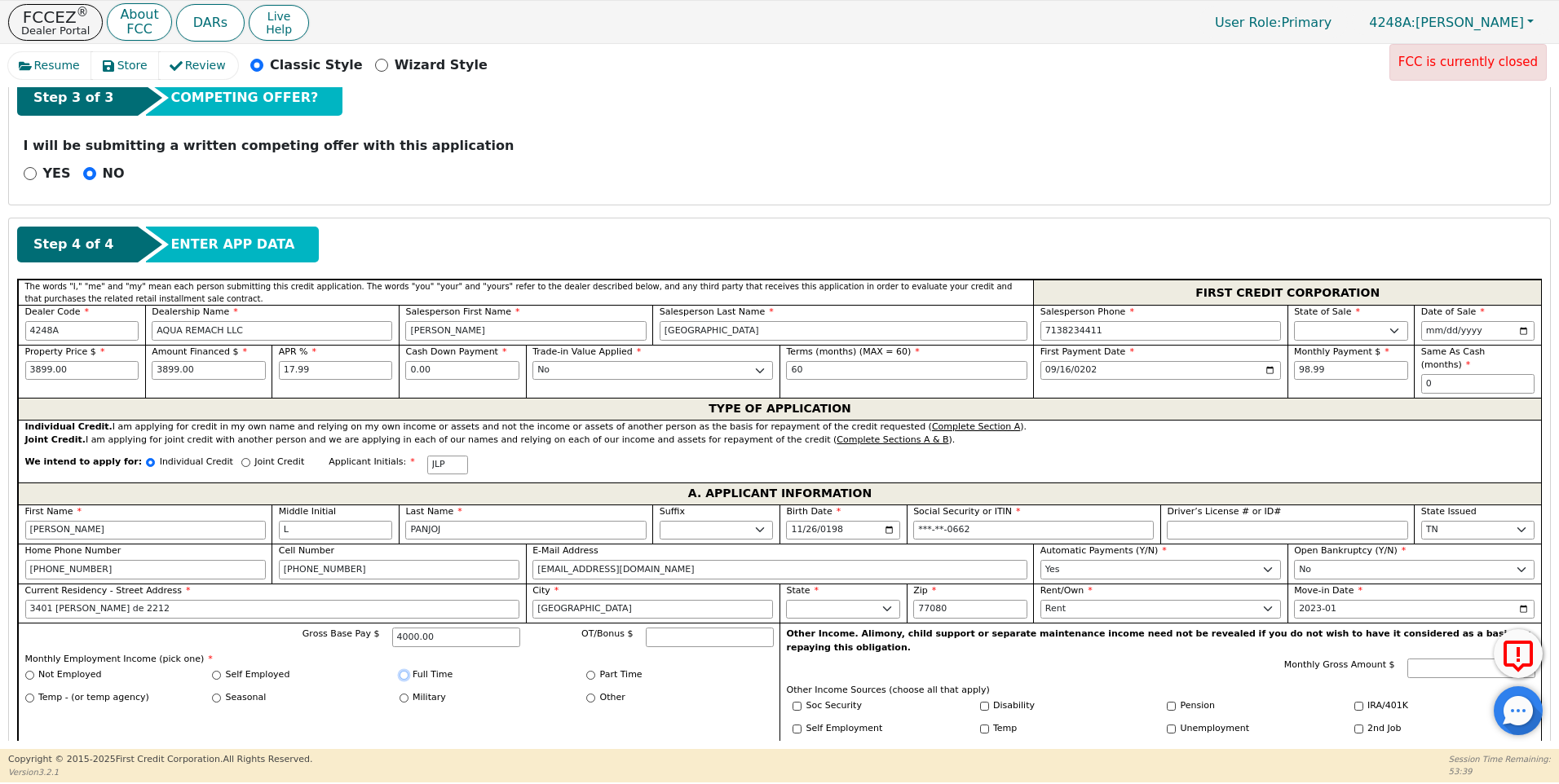
click at [403, 671] on input "Full Time" at bounding box center [404, 675] width 9 height 9
radio input "true"
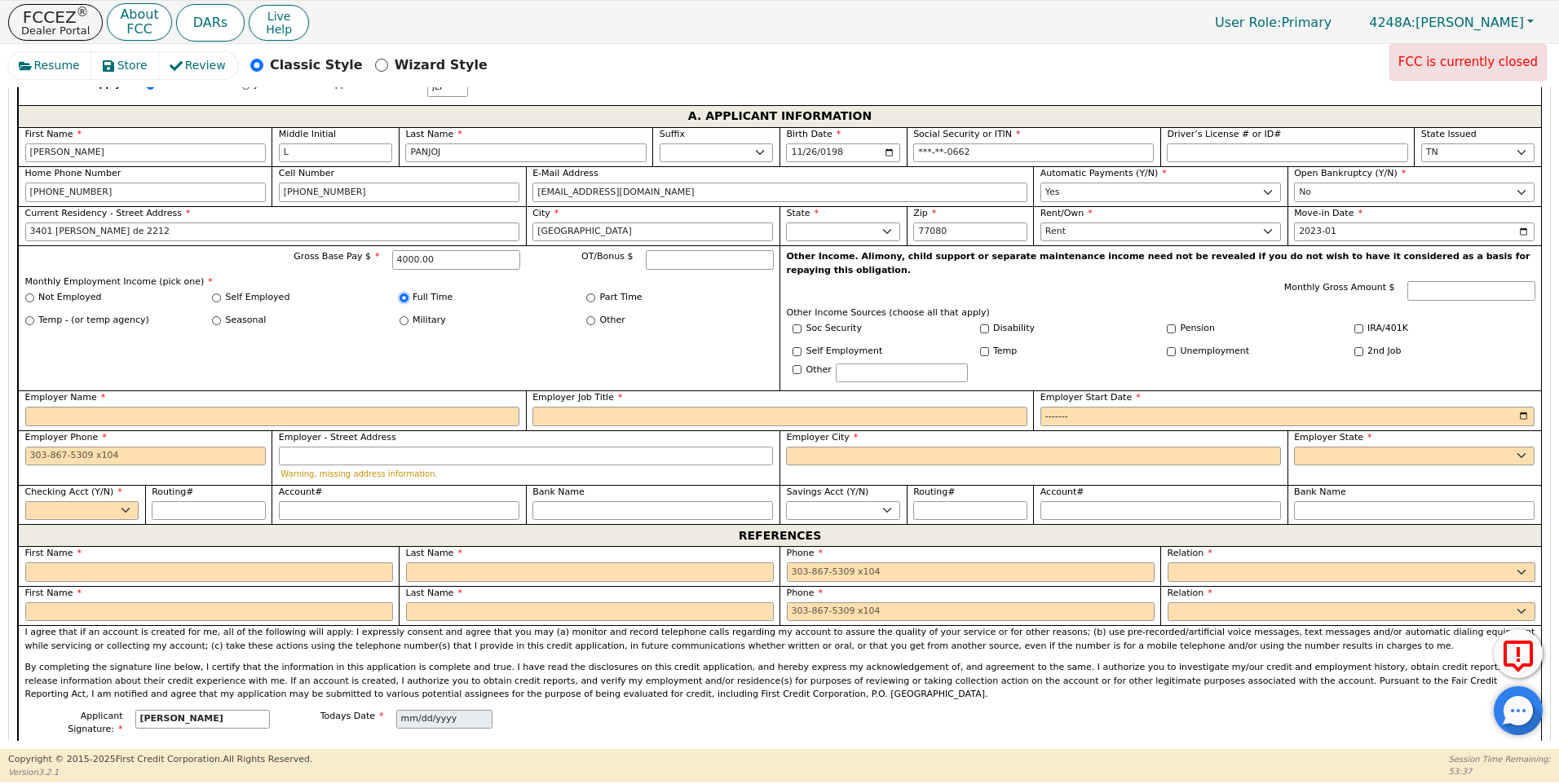
scroll to position [944, 0]
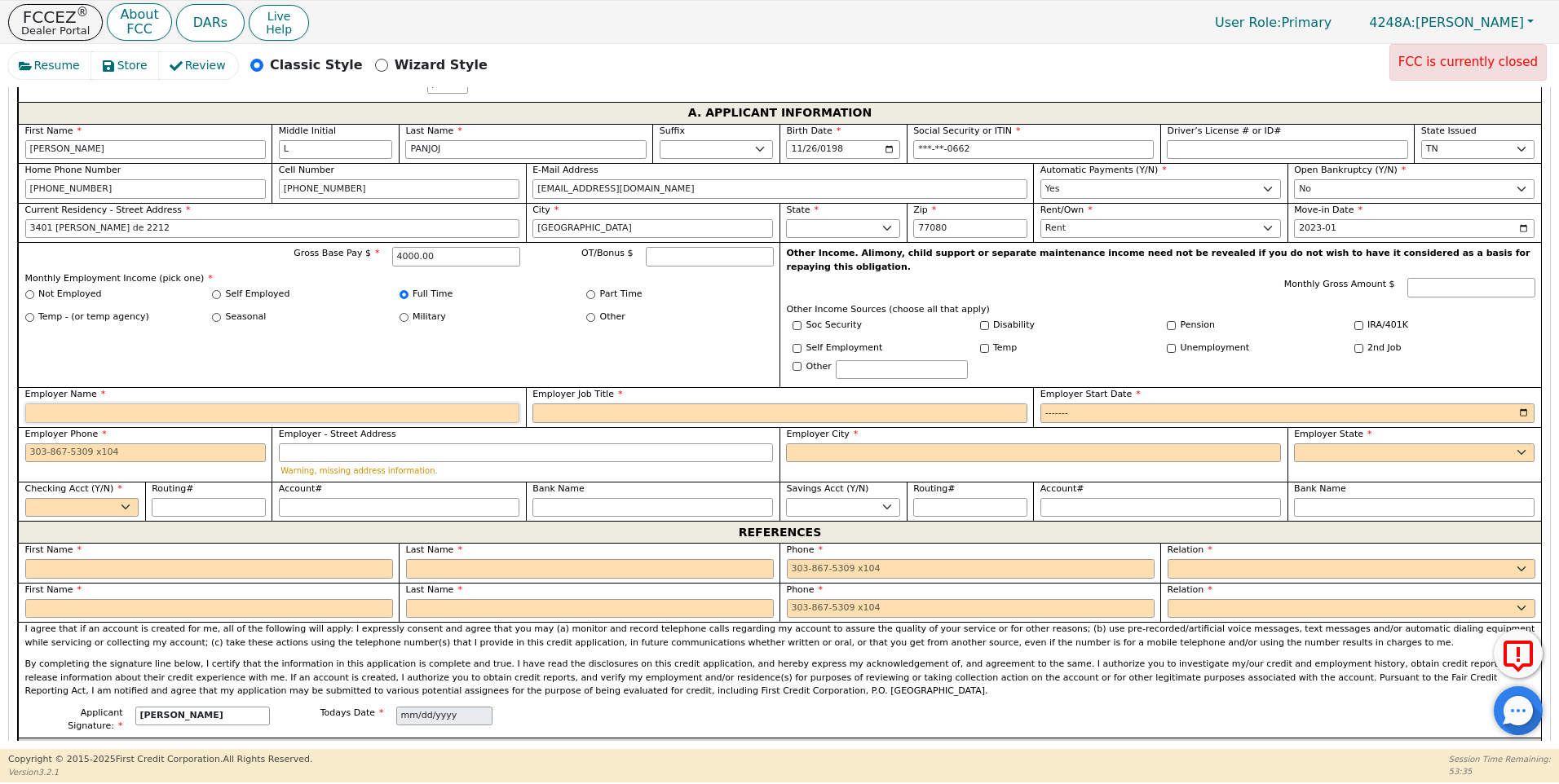
click at [55, 403] on input "Employer Name" at bounding box center [273, 413] width 495 height 20
type input "BROTHER [PERSON_NAME]"
click at [606, 403] on input "Employer Job Title" at bounding box center [780, 413] width 495 height 20
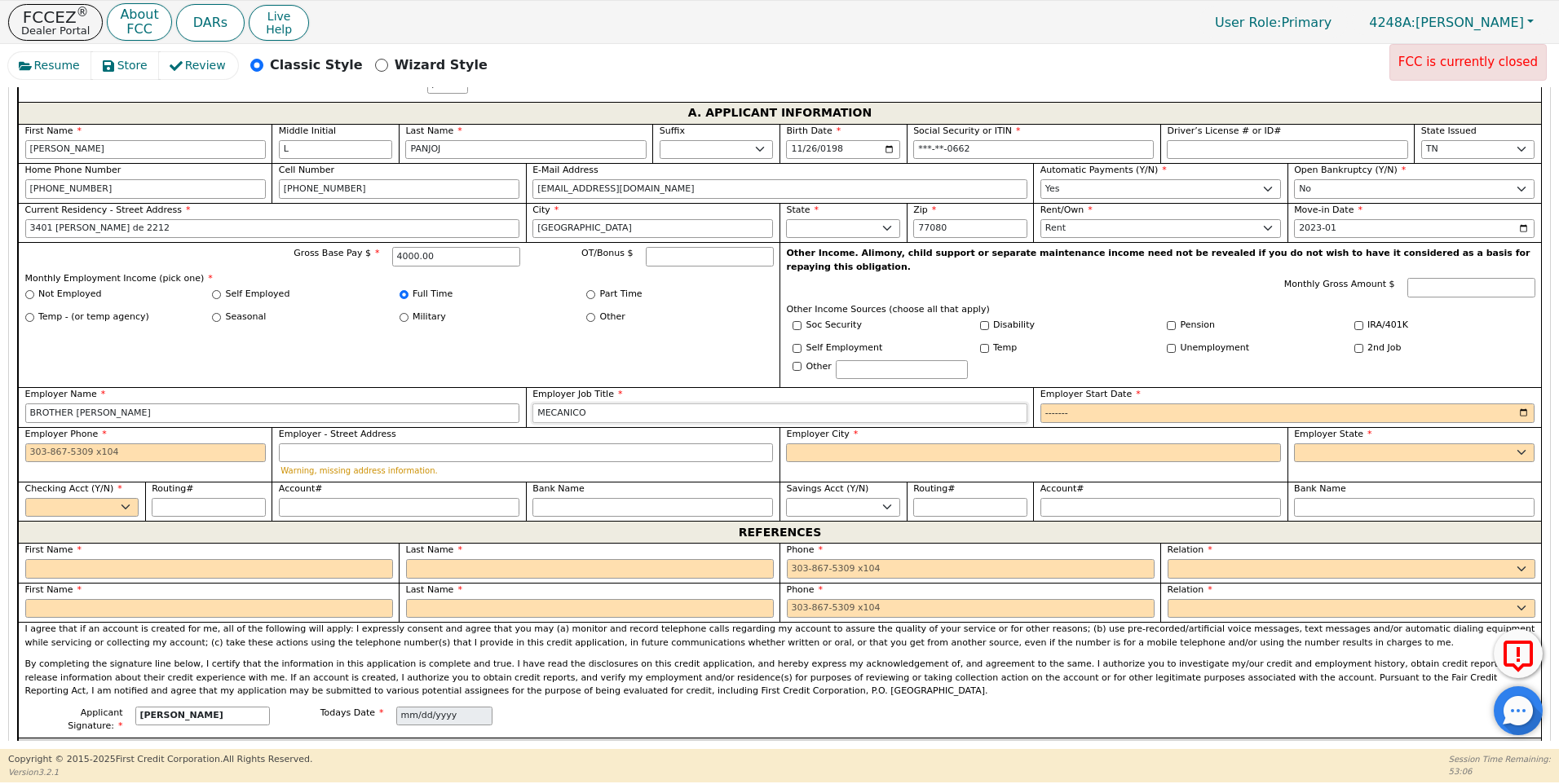
type input "MECANICO"
click at [1062, 403] on input "Employer Start Date" at bounding box center [1288, 413] width 495 height 20
click at [1099, 403] on input "Employer Start Date" at bounding box center [1288, 413] width 495 height 20
click at [1057, 403] on input "Employer Start Date" at bounding box center [1288, 413] width 495 height 20
click at [1081, 403] on input "Employer Start Date" at bounding box center [1288, 413] width 495 height 20
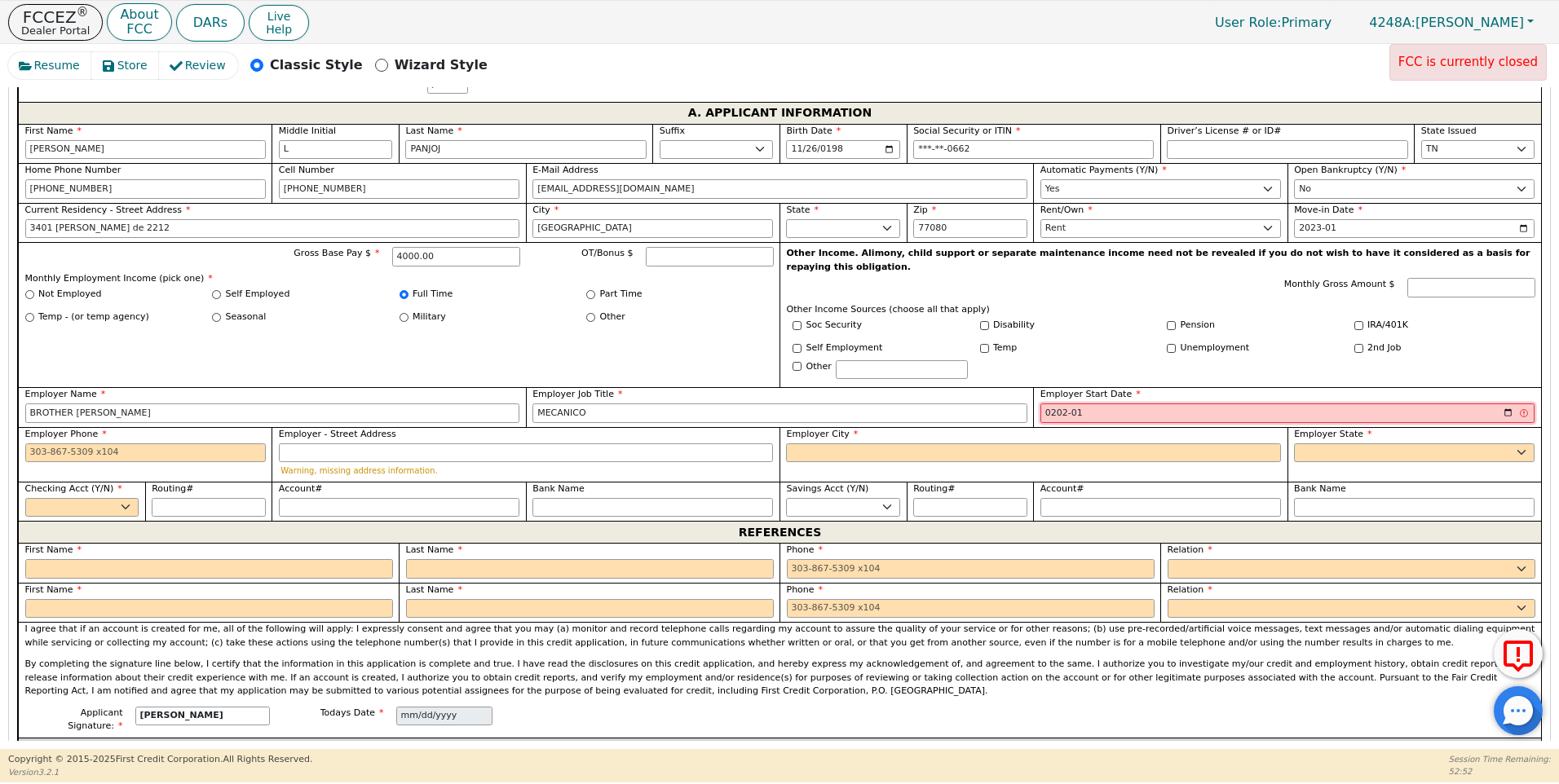
type input "2023-01"
click at [30, 444] on input "Employer Phone" at bounding box center [146, 453] width 241 height 20
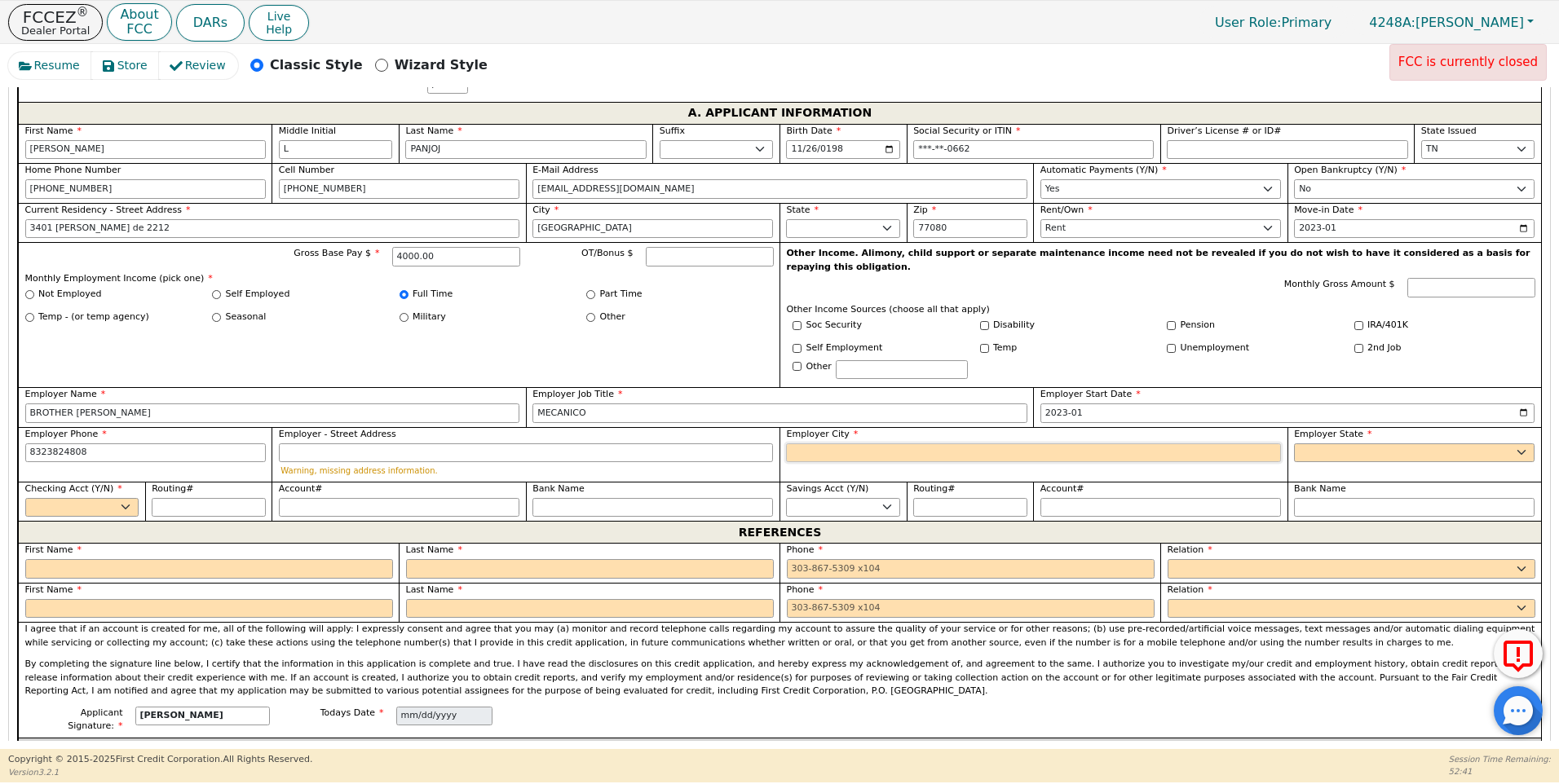
type input "[PHONE_NUMBER]"
click at [816, 444] on input "Employer City" at bounding box center [1033, 453] width 495 height 20
type input "[GEOGRAPHIC_DATA]"
click at [1331, 444] on select "AK AL AR AZ CA CO CT DC DE FL [GEOGRAPHIC_DATA] HI IA ID [GEOGRAPHIC_DATA] IN K…" at bounding box center [1415, 453] width 241 height 20
select select "[GEOGRAPHIC_DATA]"
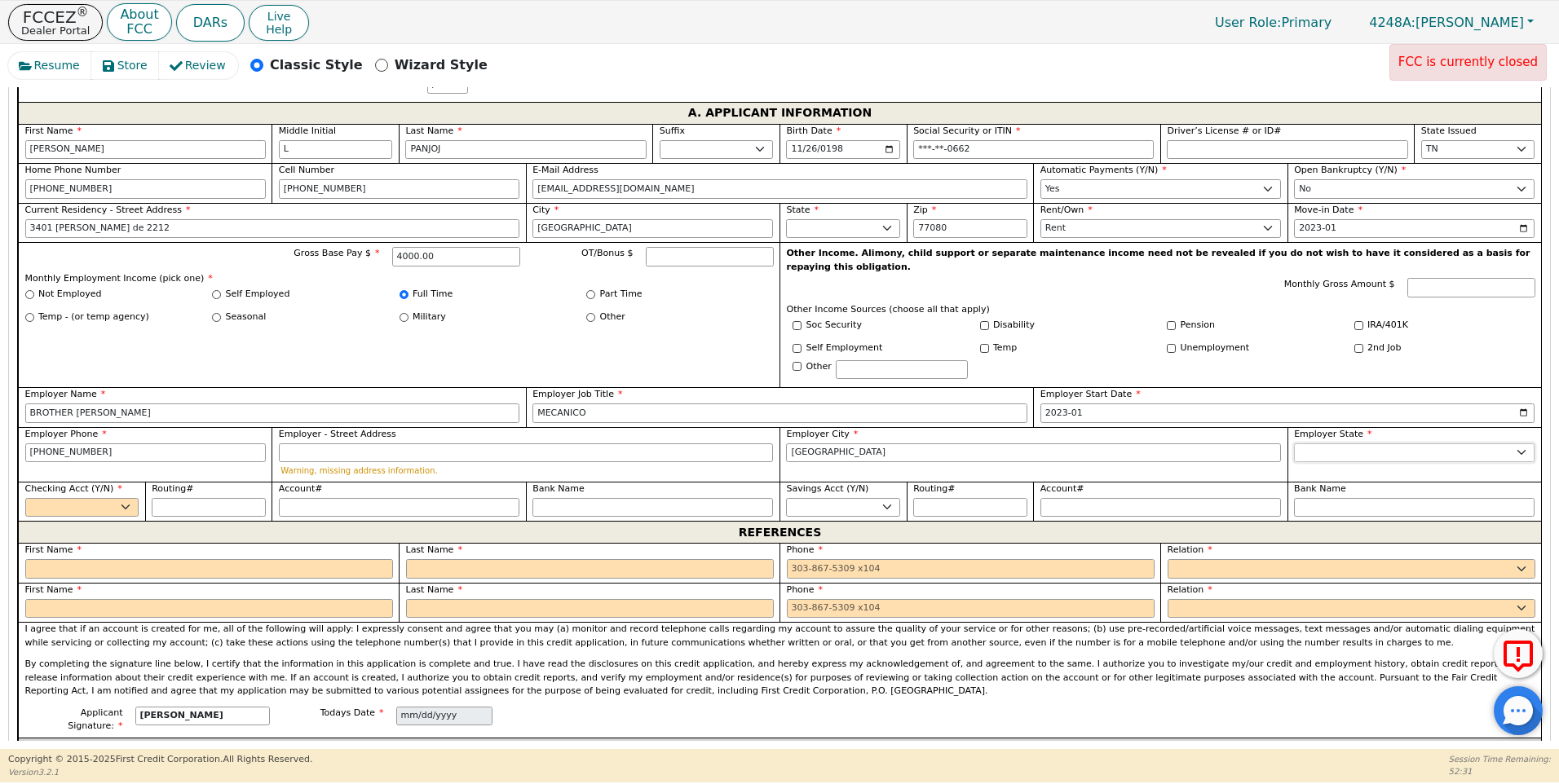
click at [1331, 444] on select "AK AL AR AZ CA CO CT DC DE FL [GEOGRAPHIC_DATA] HI IA ID [GEOGRAPHIC_DATA] IN K…" at bounding box center [1415, 453] width 241 height 20
click at [127, 498] on select "Yes No" at bounding box center [82, 508] width 114 height 20
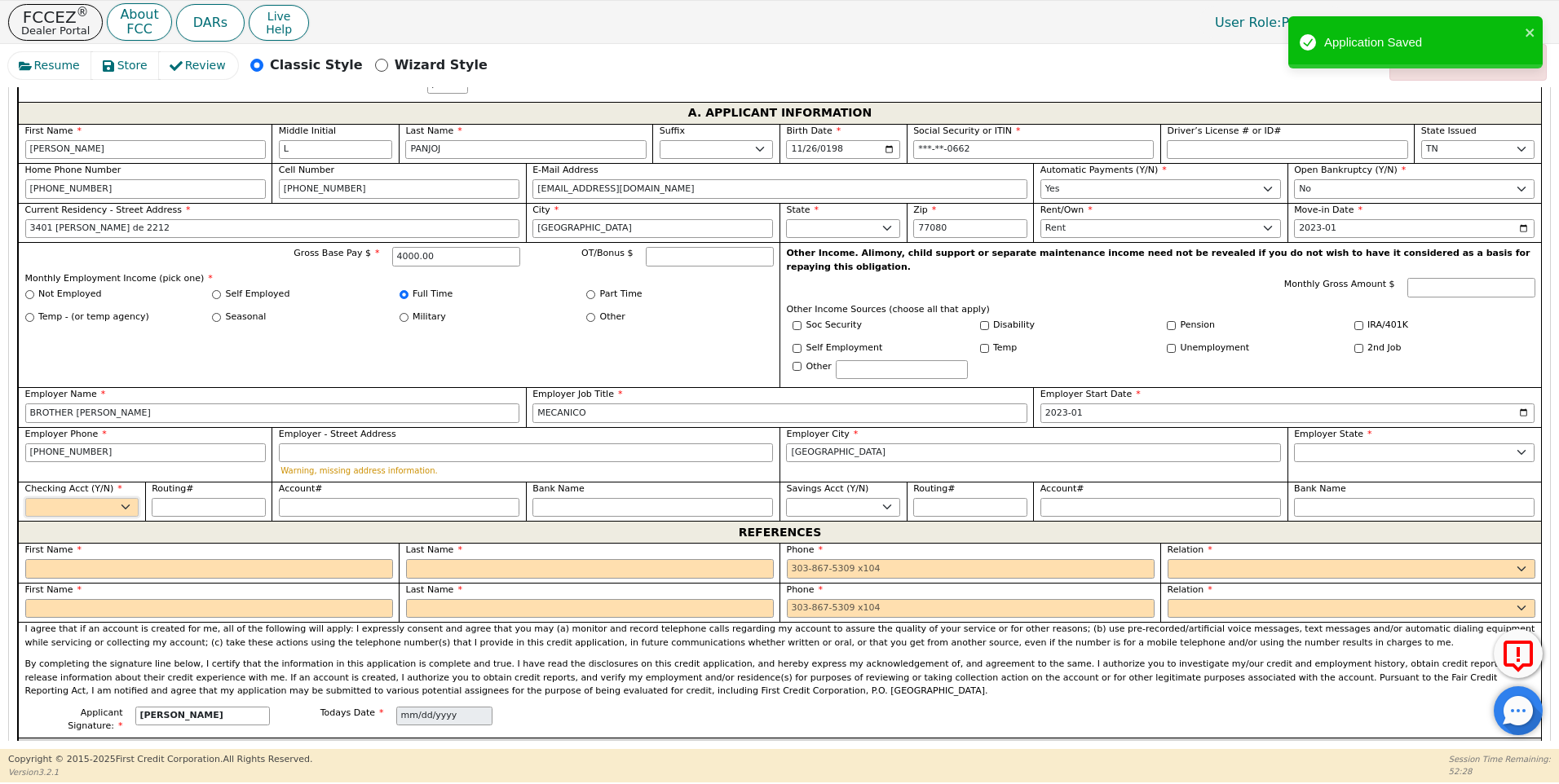
select select "y"
click at [25, 498] on select "Yes No" at bounding box center [82, 508] width 114 height 20
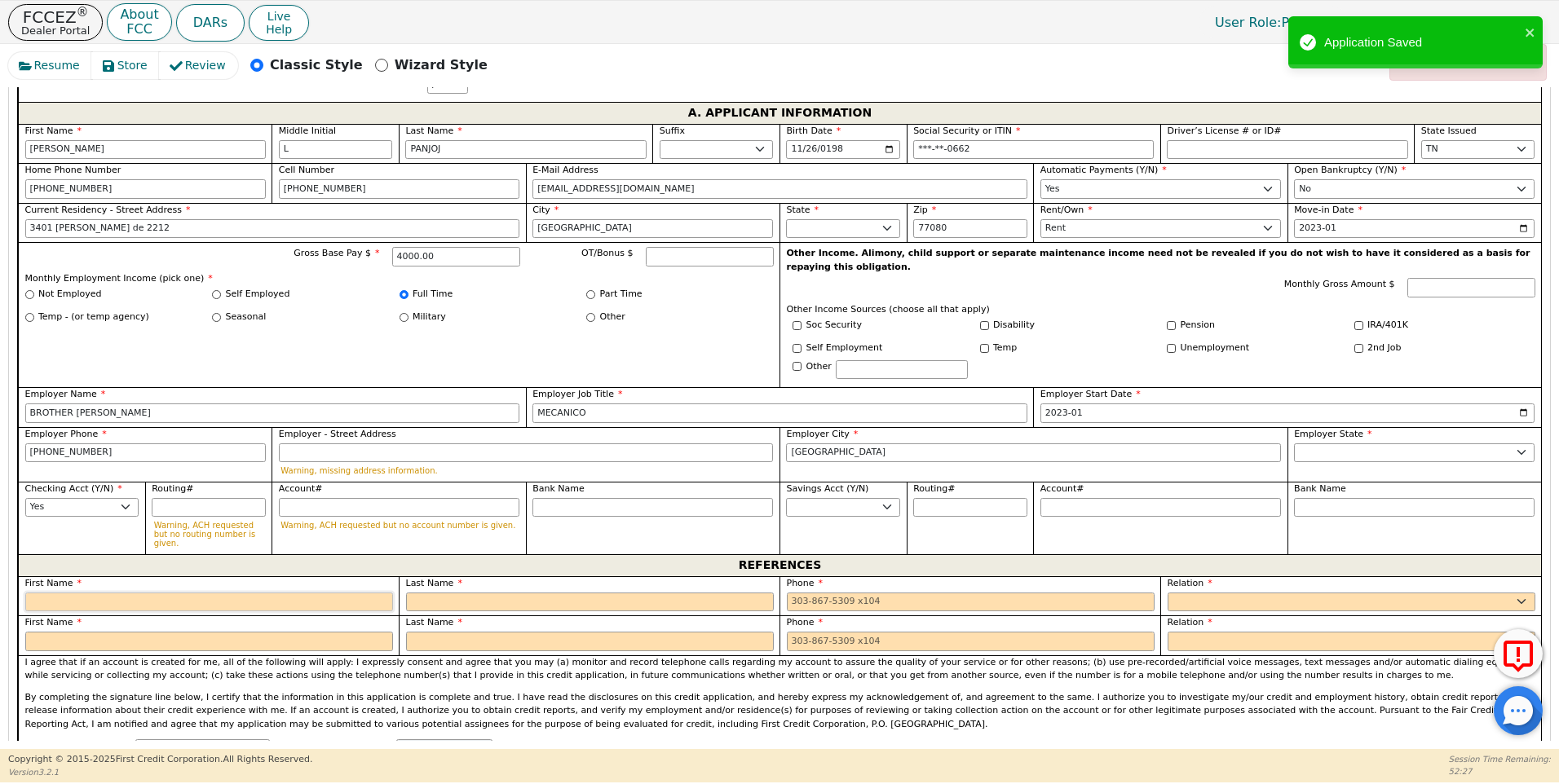
click at [57, 593] on input "text" at bounding box center [209, 602] width 368 height 20
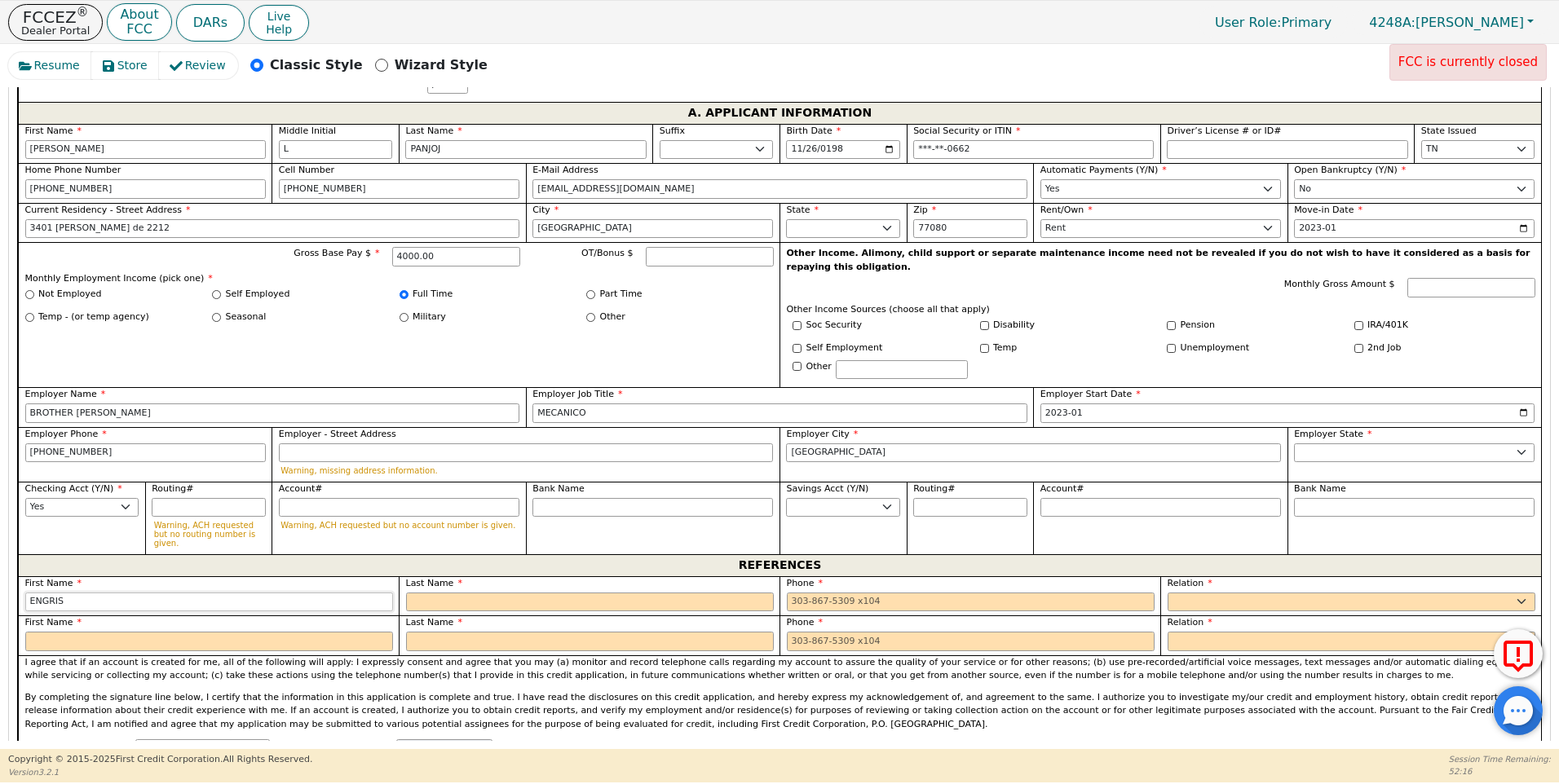
type input "ENGRIS"
click at [470, 593] on input "text" at bounding box center [590, 602] width 368 height 20
type input "SOLLOZA"
click at [787, 593] on input "tel" at bounding box center [970, 602] width 368 height 20
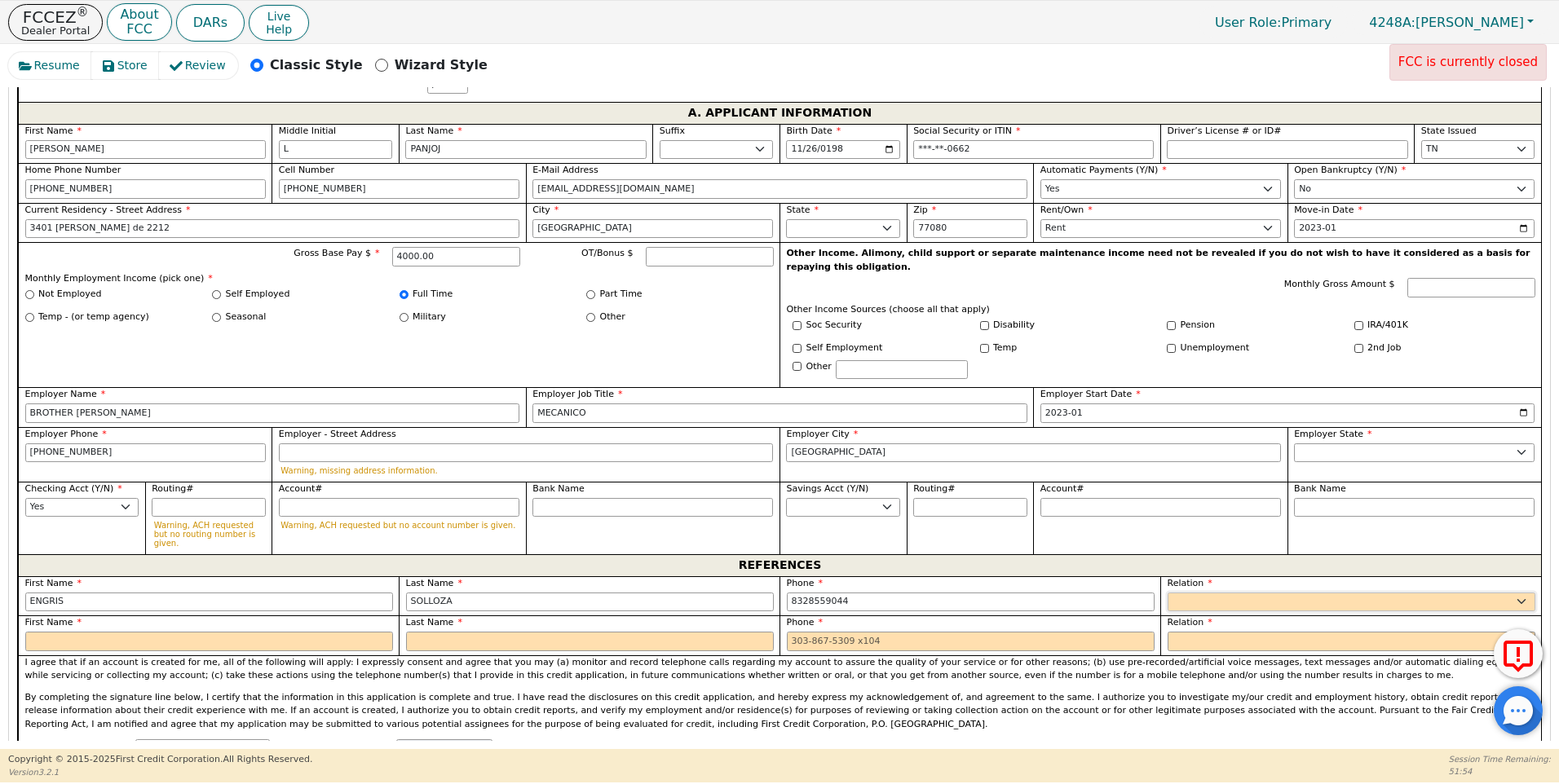
type input "[PHONE_NUMBER]"
click at [1198, 593] on select "FATHER MOTHER SISTER BROTHER DAUGHTER SON CO-WORKER NEIGHBOR FRIEND COUSIN G-MO…" at bounding box center [1351, 602] width 368 height 20
select select "FRIEND"
click at [1168, 593] on select "FATHER MOTHER SISTER BROTHER DAUGHTER SON CO-WORKER NEIGHBOR FRIEND COUSIN G-MO…" at bounding box center [1351, 602] width 368 height 20
click at [54, 632] on input "text" at bounding box center [209, 642] width 368 height 20
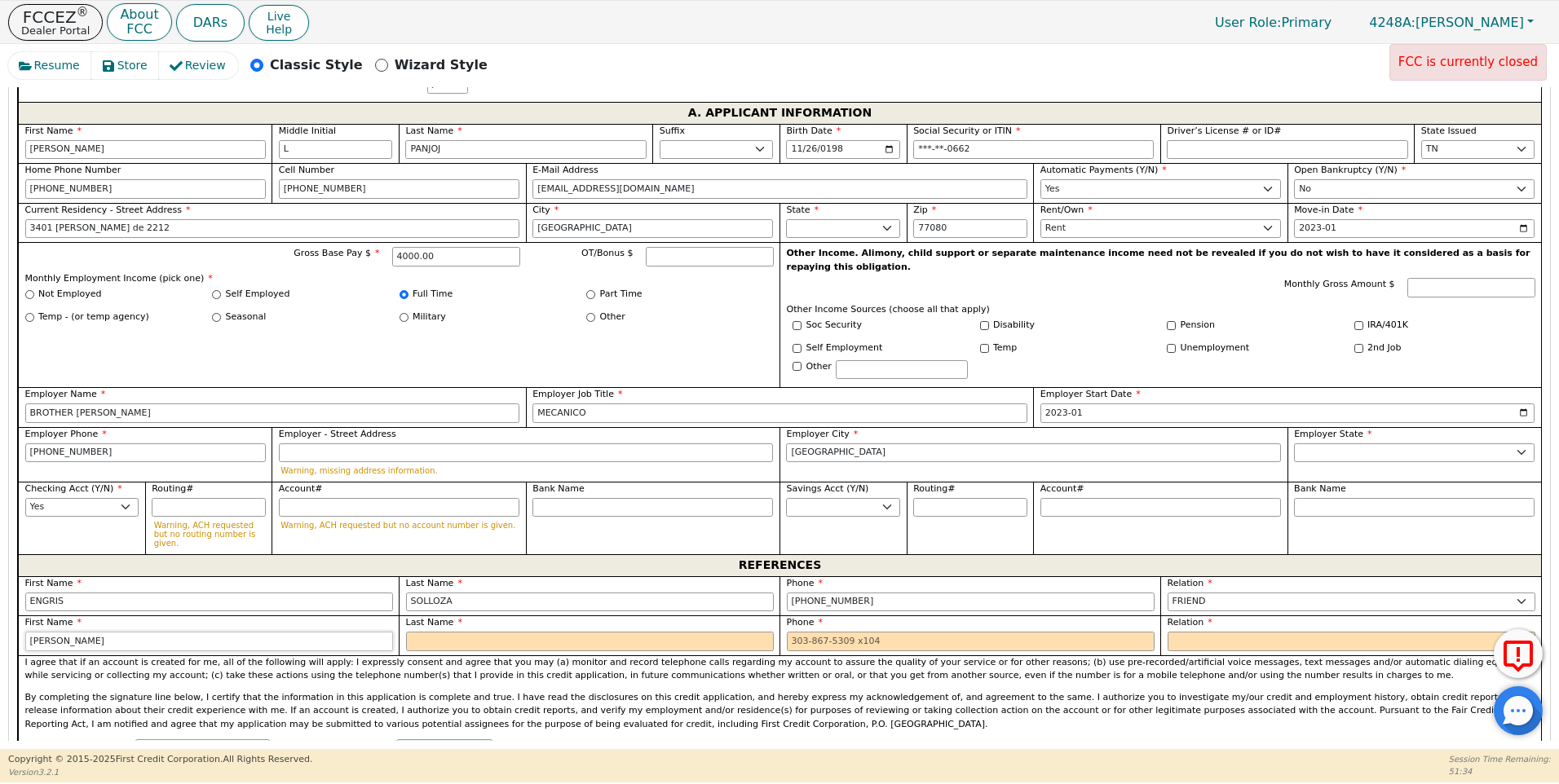
type input "[PERSON_NAME]"
click at [413, 632] on input "text" at bounding box center [590, 642] width 368 height 20
type input "[PERSON_NAME]"
type input "[GEOGRAPHIC_DATA]"
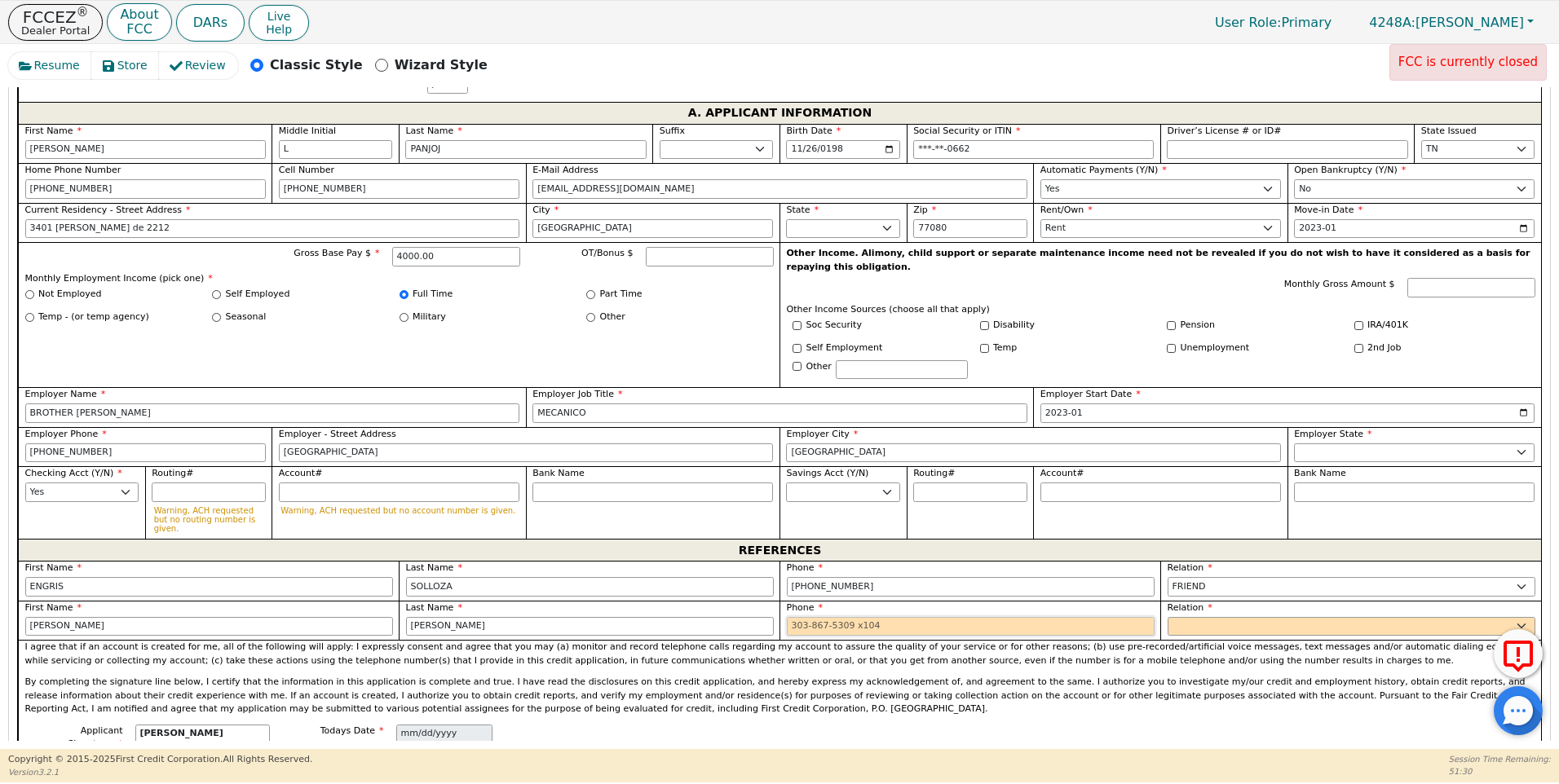
click at [798, 617] on input "tel" at bounding box center [970, 627] width 368 height 20
type input "[PHONE_NUMBER]"
click at [1193, 617] on select "FATHER MOTHER SISTER BROTHER DAUGHTER SON CO-WORKER NEIGHBOR FRIEND COUSIN G-MO…" at bounding box center [1351, 627] width 368 height 20
select select "FRIEND"
click at [1168, 617] on select "FATHER MOTHER SISTER BROTHER DAUGHTER SON CO-WORKER NEIGHBOR FRIEND COUSIN G-MO…" at bounding box center [1351, 627] width 368 height 20
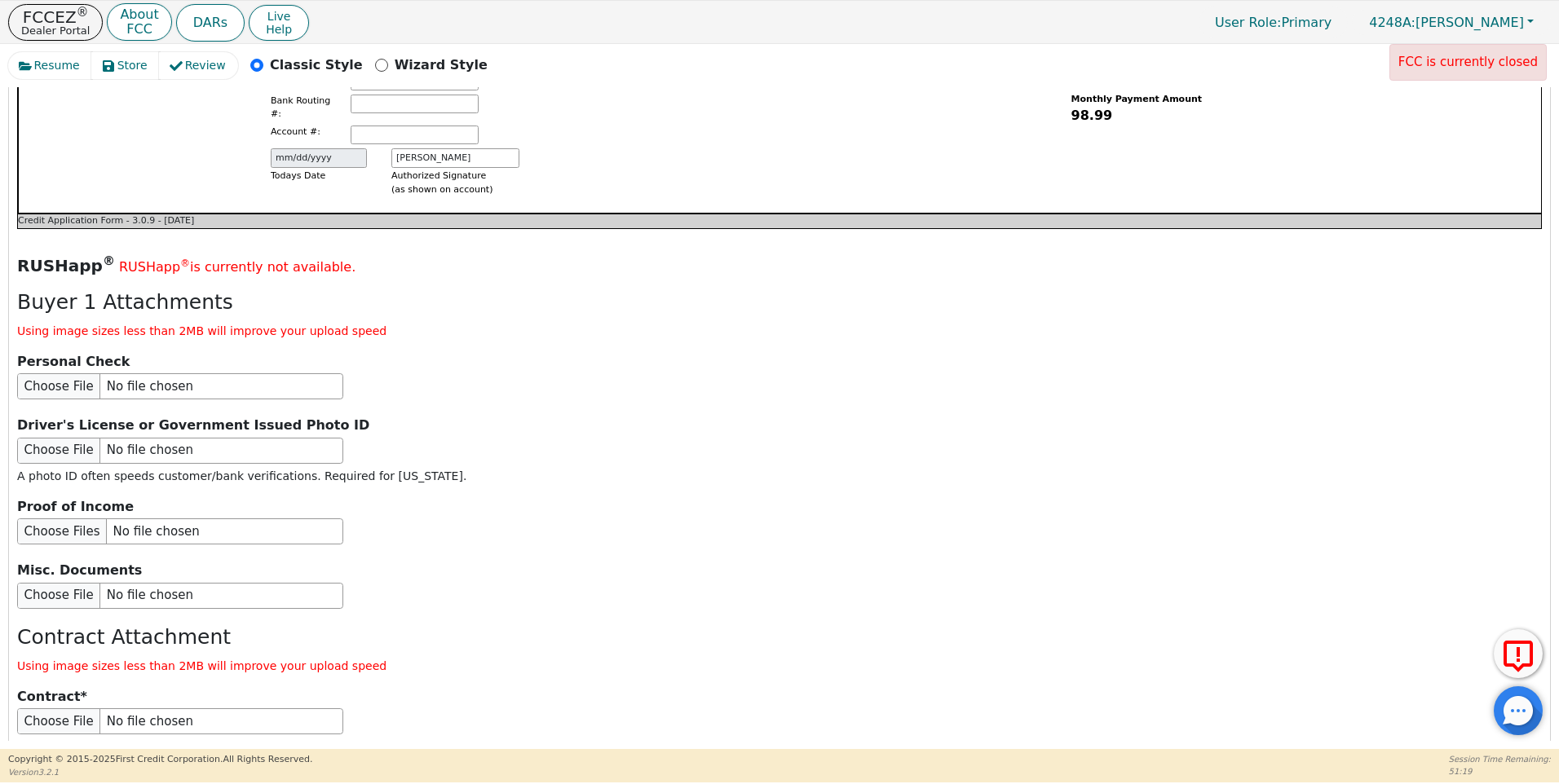
scroll to position [1829, 0]
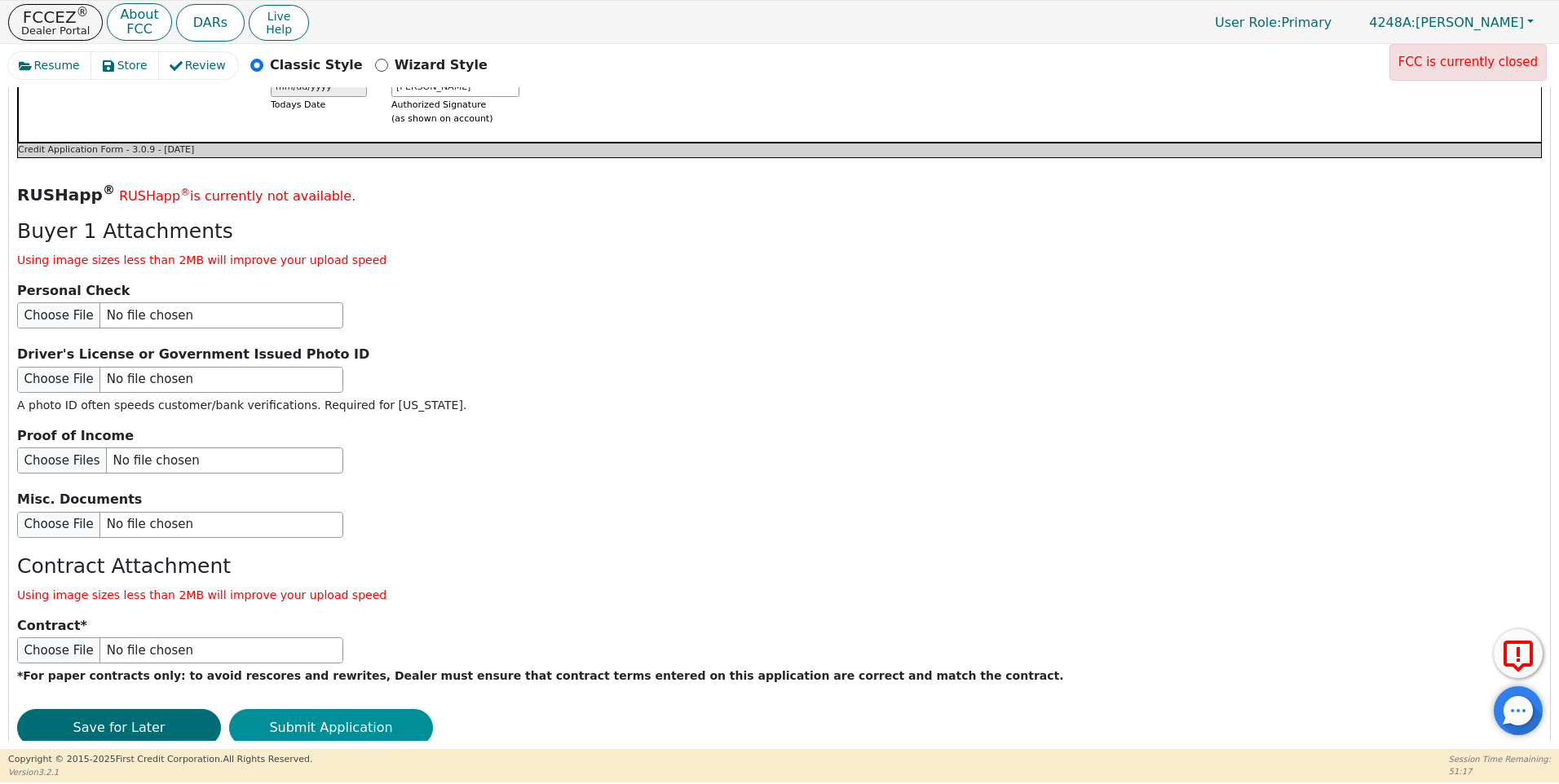
click at [300, 710] on button "Submit Application" at bounding box center [331, 728] width 204 height 38
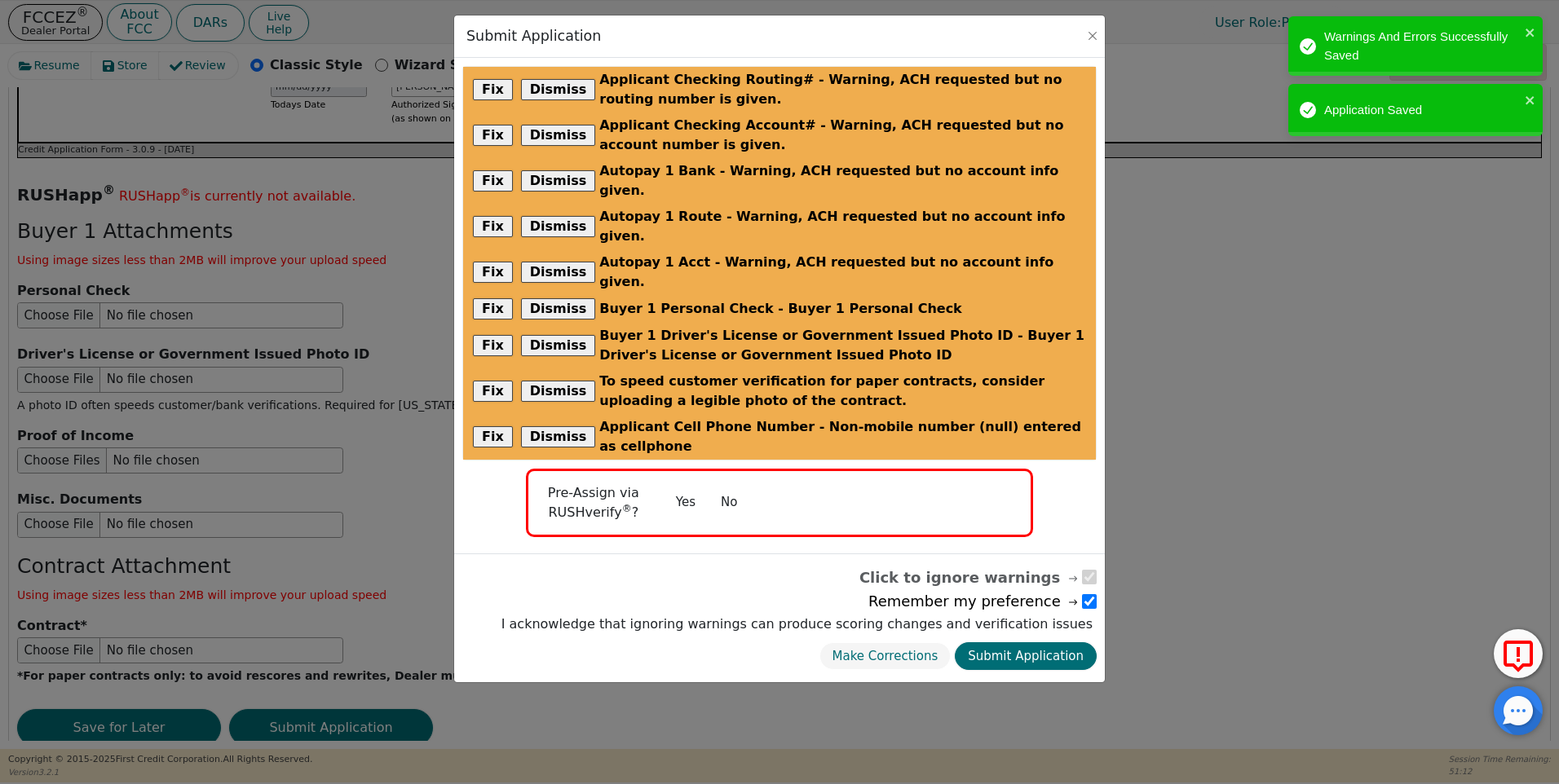
click at [728, 489] on button "No" at bounding box center [730, 502] width 43 height 29
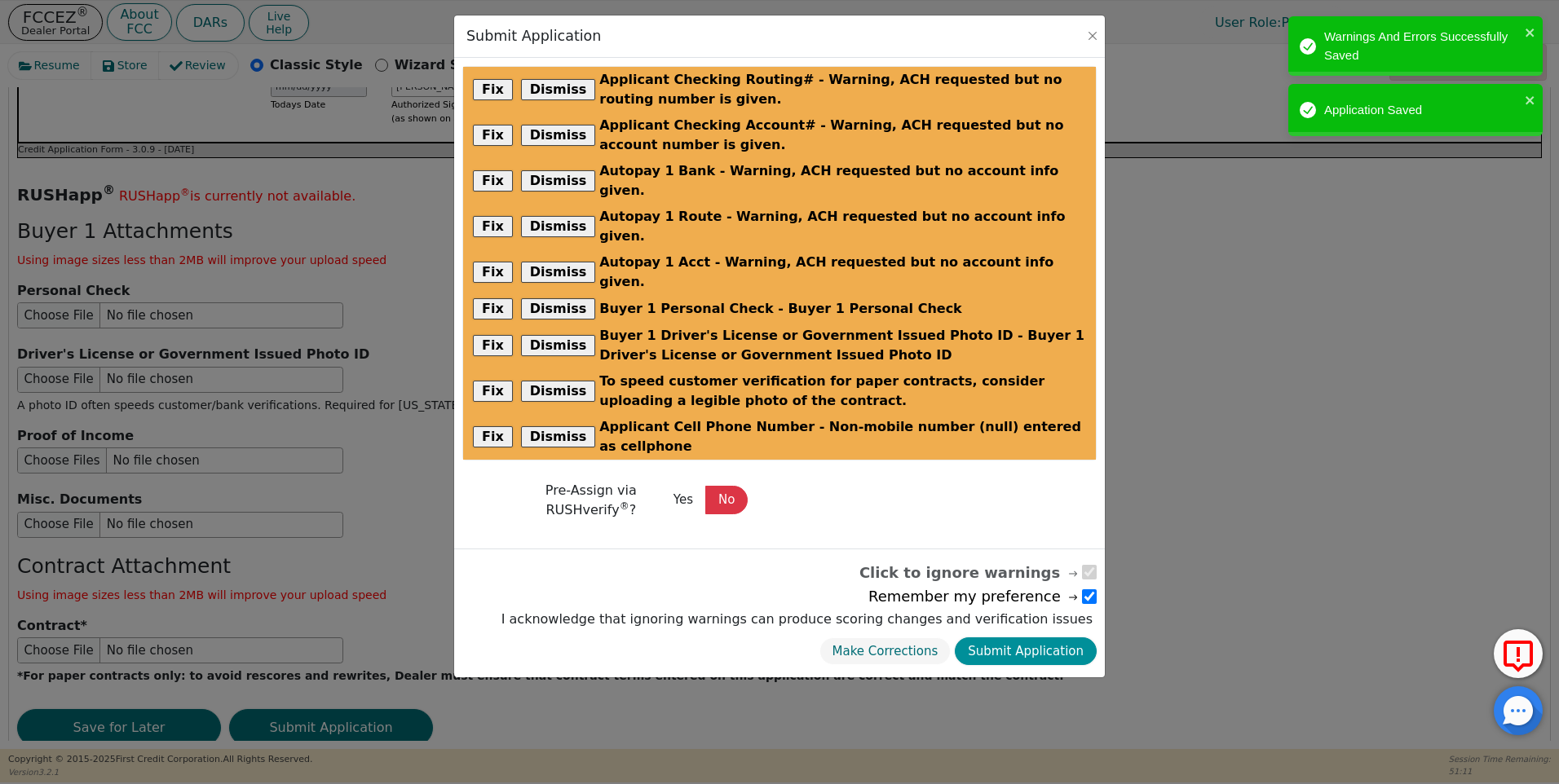
click at [1028, 638] on button "Submit Application" at bounding box center [1025, 651] width 142 height 29
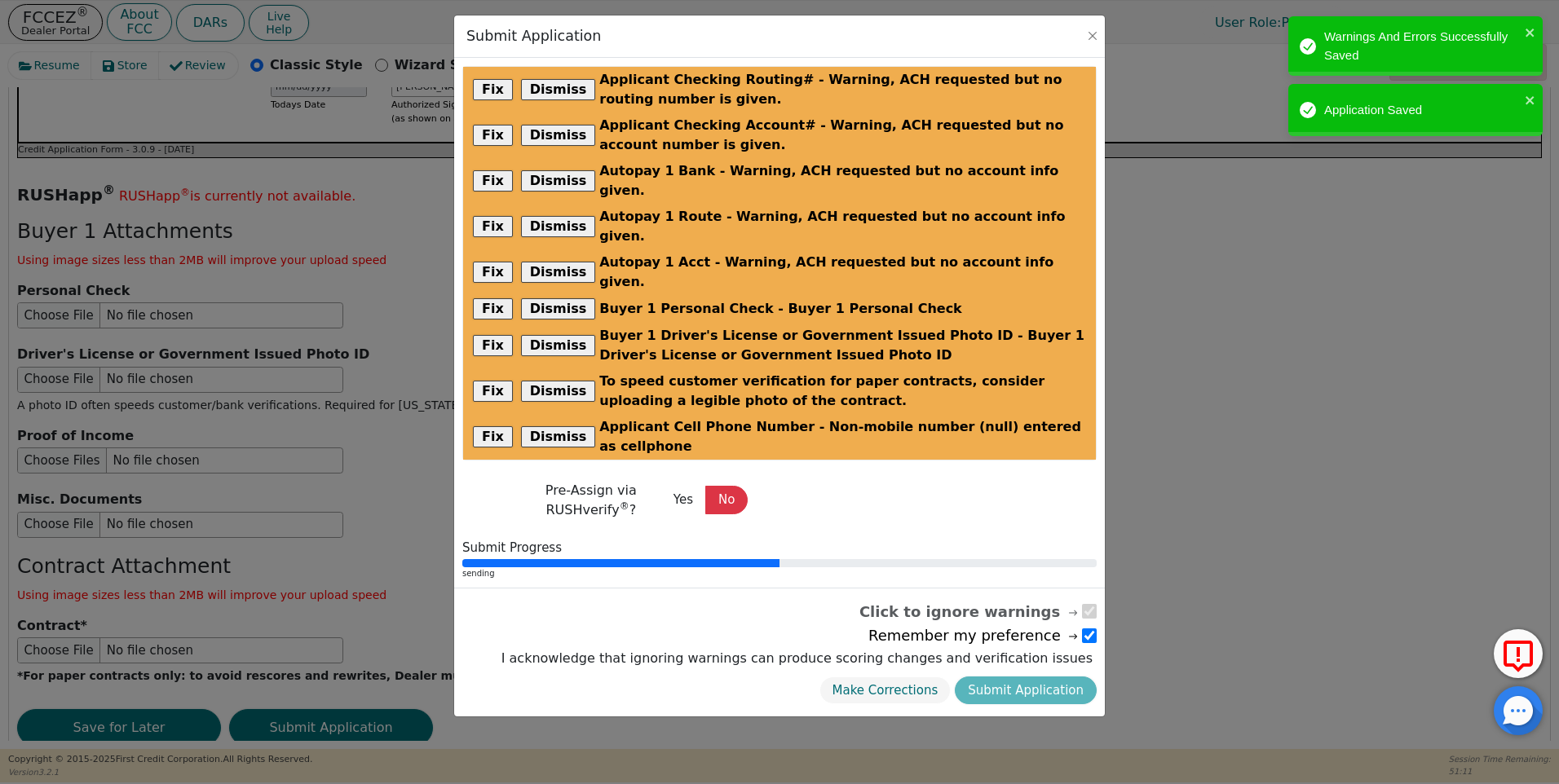
radio input "false"
checkbox input "false"
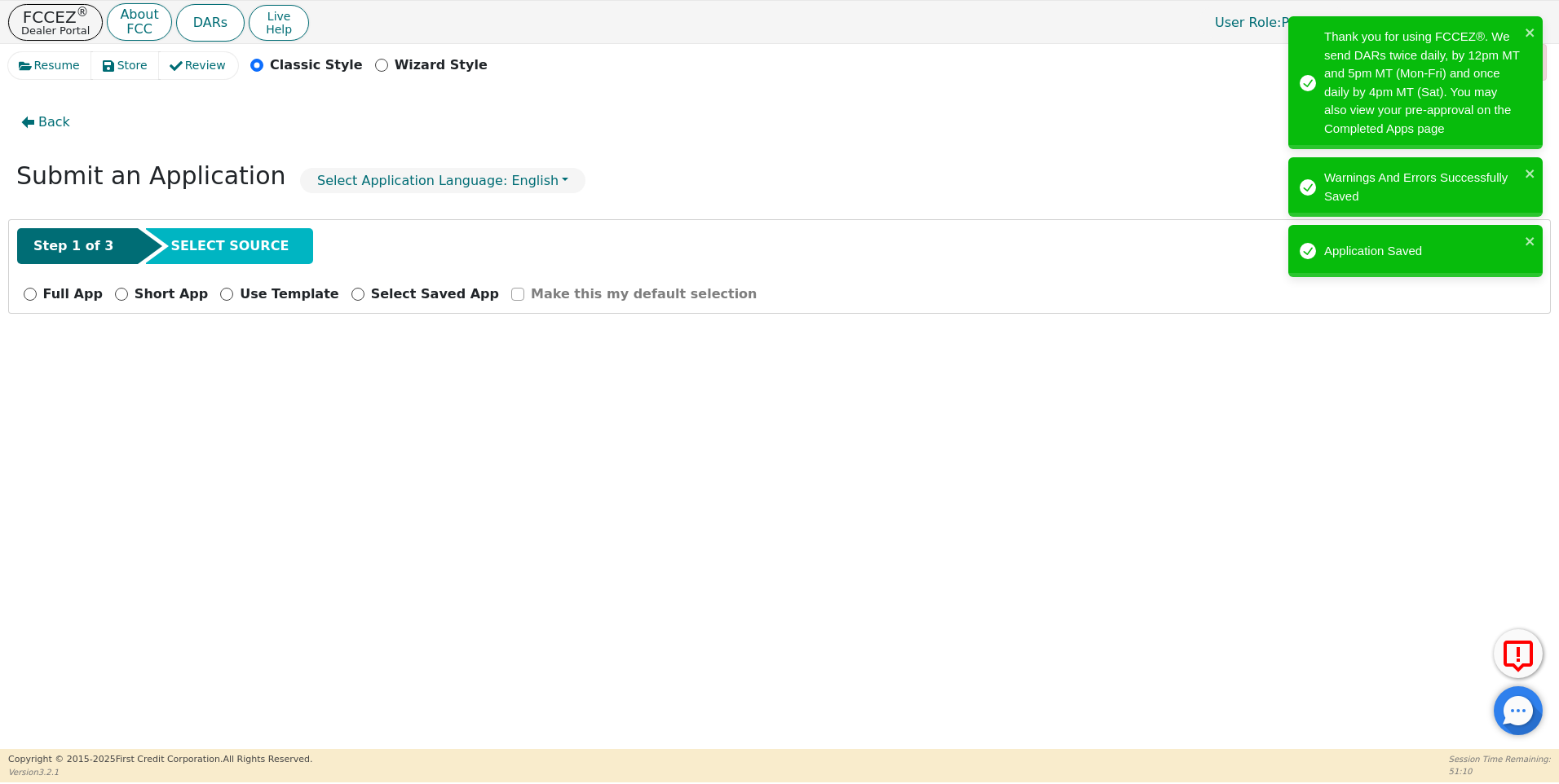
scroll to position [0, 0]
